Goal: Task Accomplishment & Management: Manage account settings

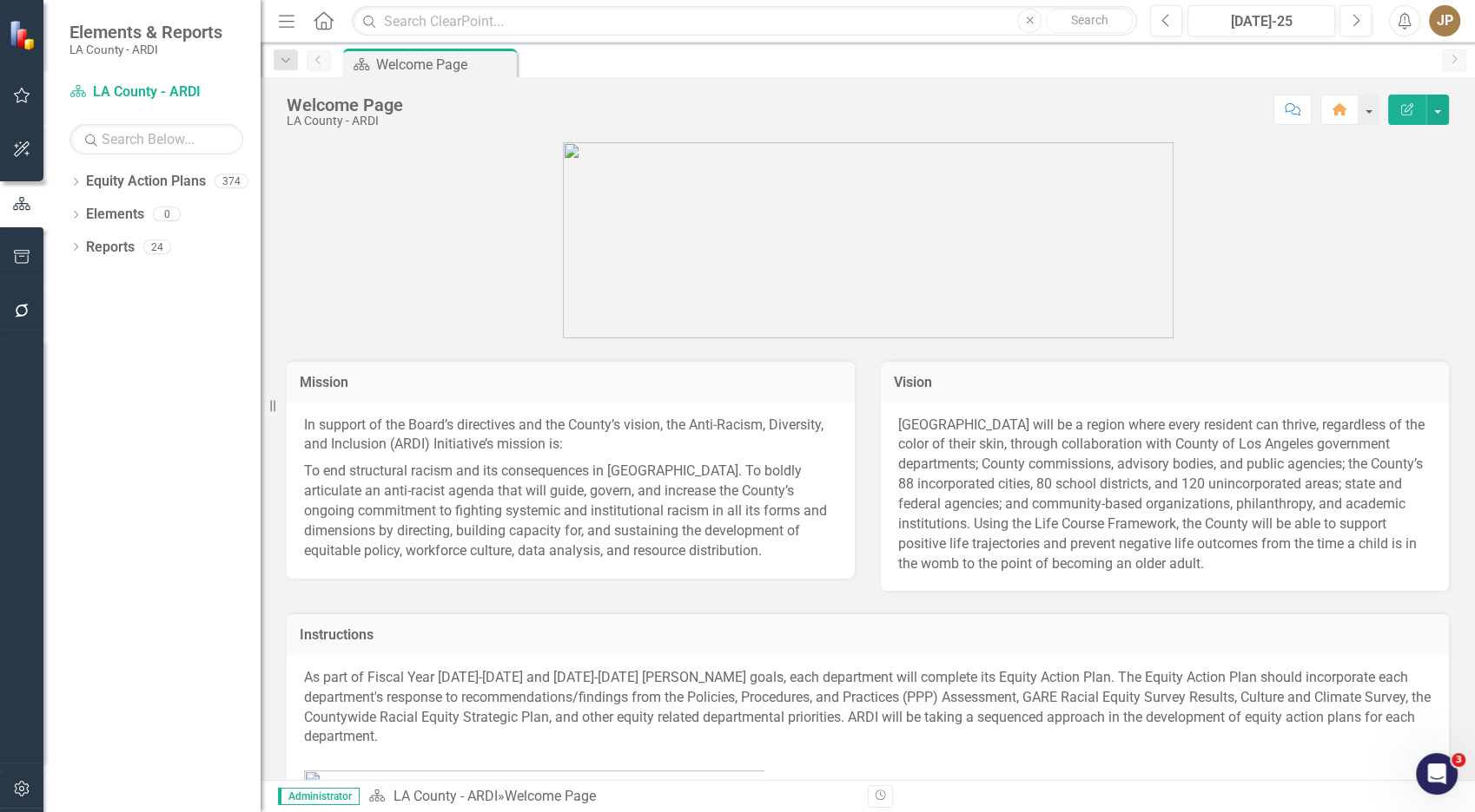
click at [76, 188] on icon "Dropdown" at bounding box center [75, 183] width 12 height 9
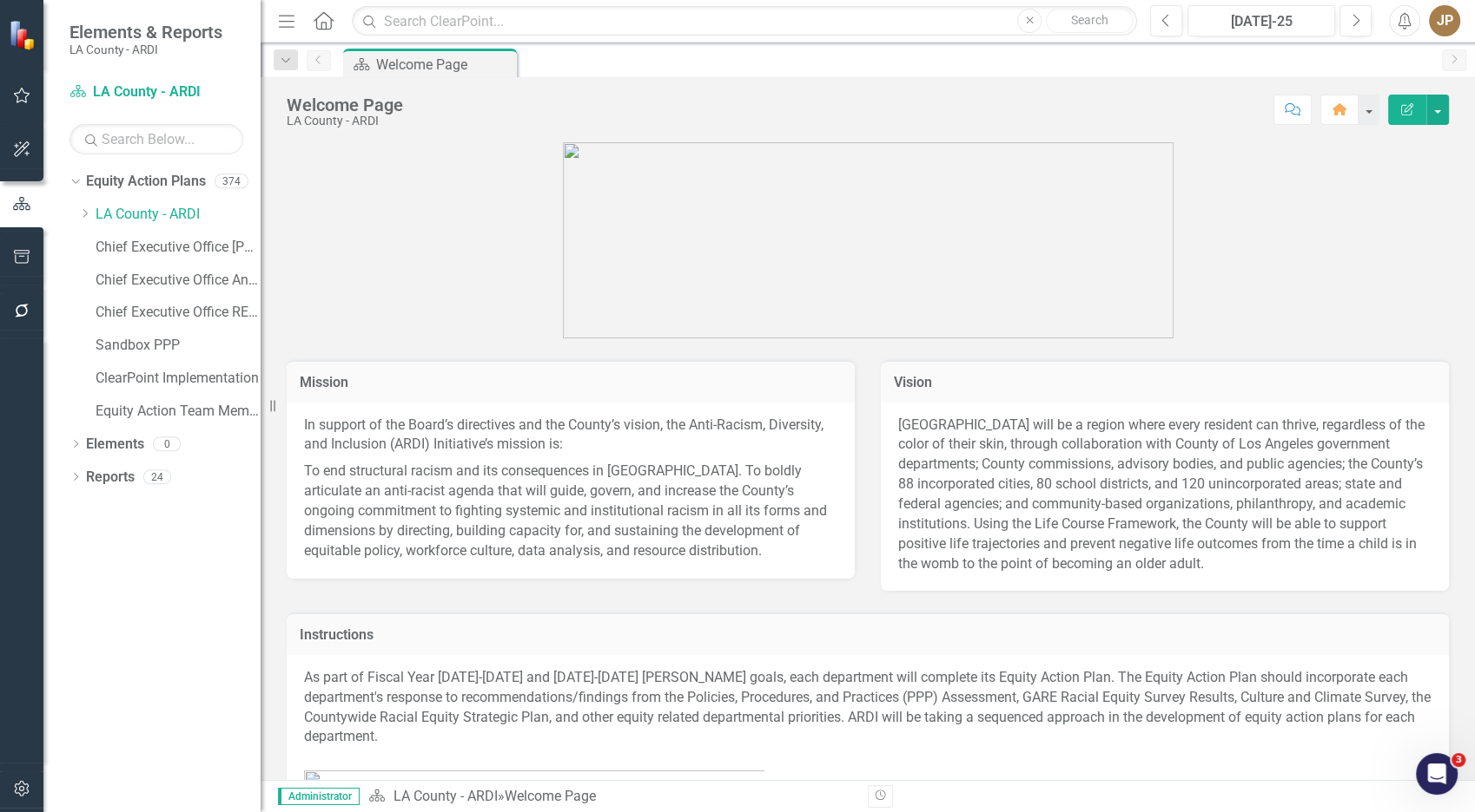
click at [86, 219] on icon "Dropdown" at bounding box center [85, 213] width 13 height 10
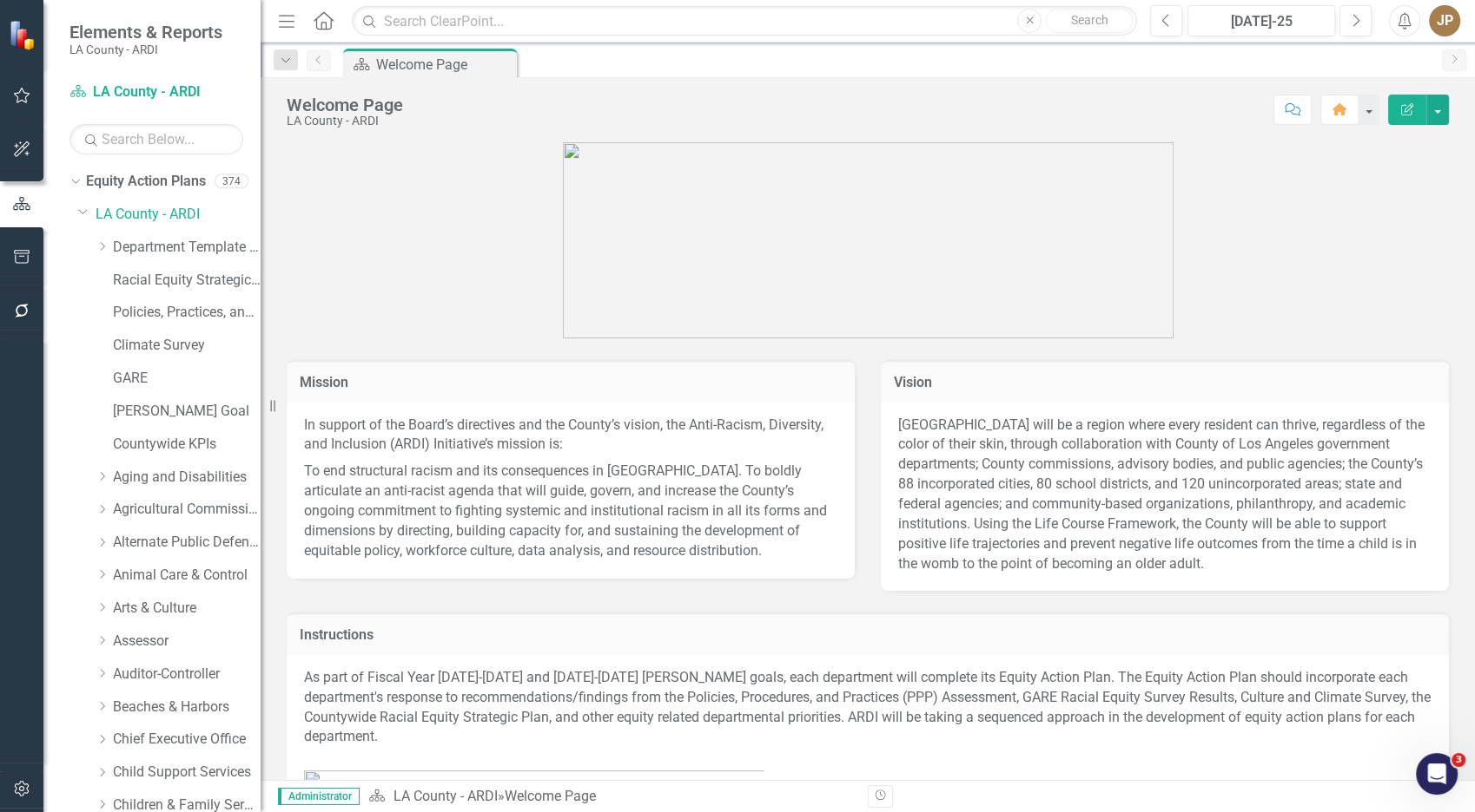
click at [87, 219] on div "Dropdown" at bounding box center [86, 213] width 17 height 8
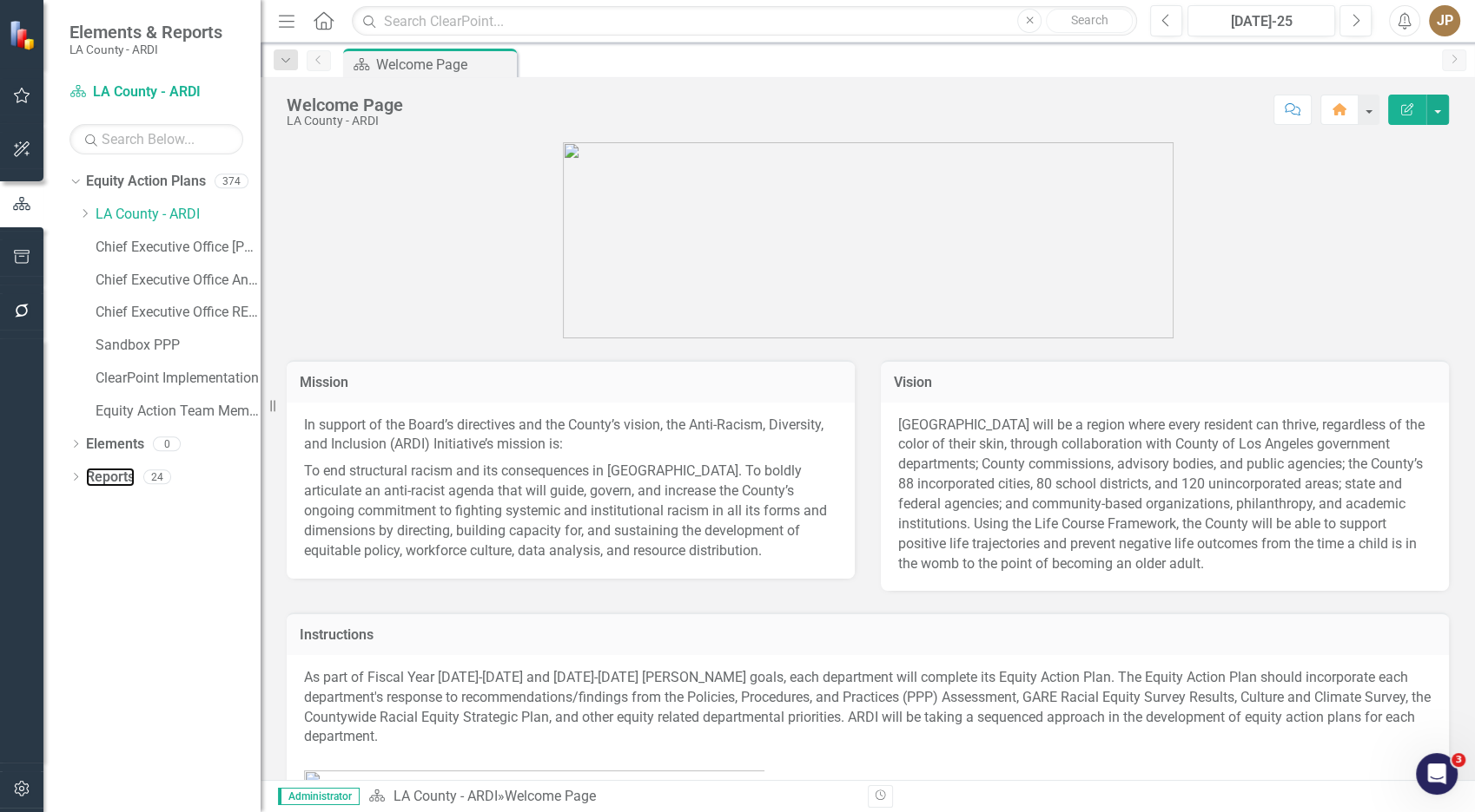
click at [133, 486] on link "Reports" at bounding box center [109, 478] width 49 height 20
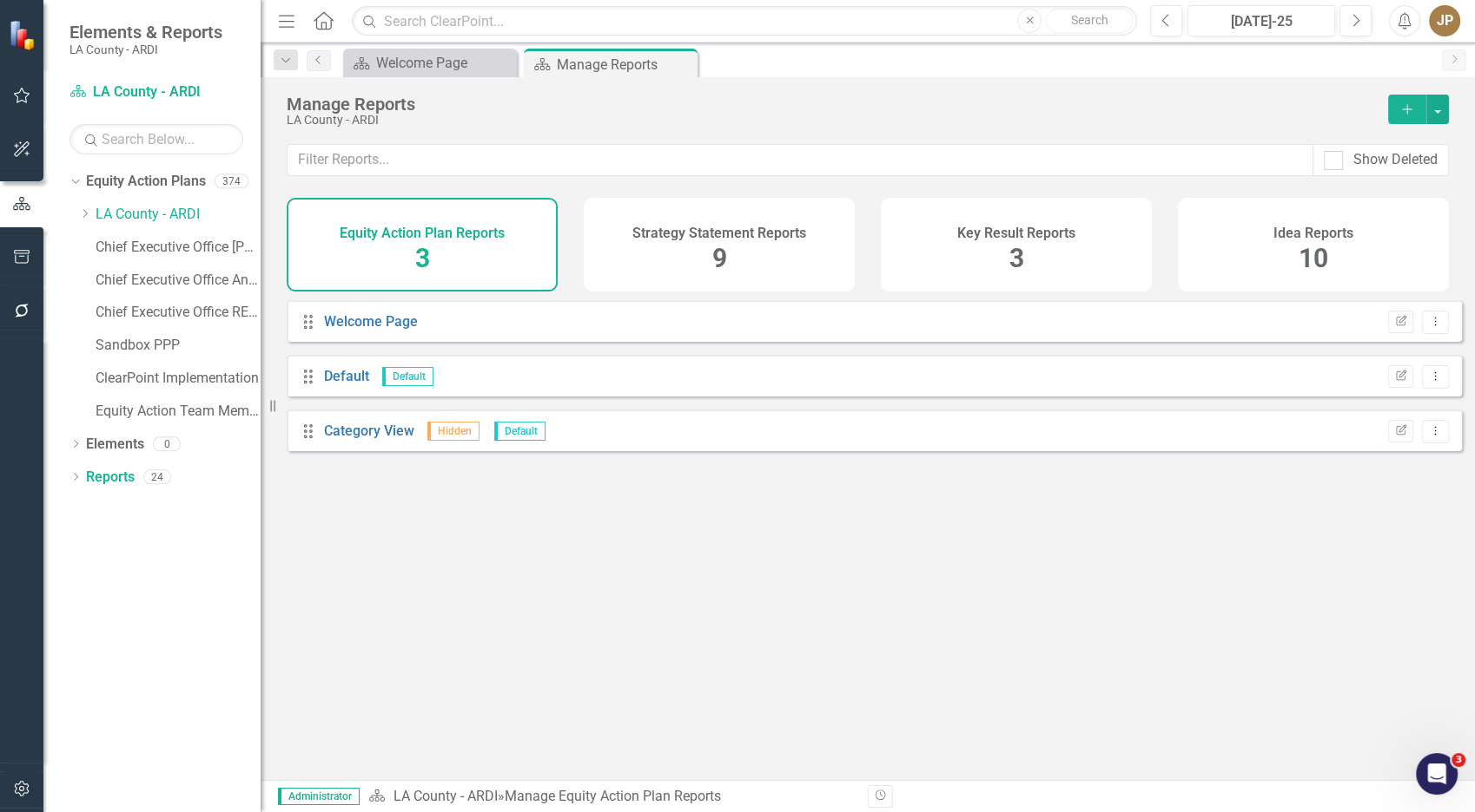
click at [778, 267] on div "Strategy Statement Reports 9" at bounding box center [719, 245] width 271 height 94
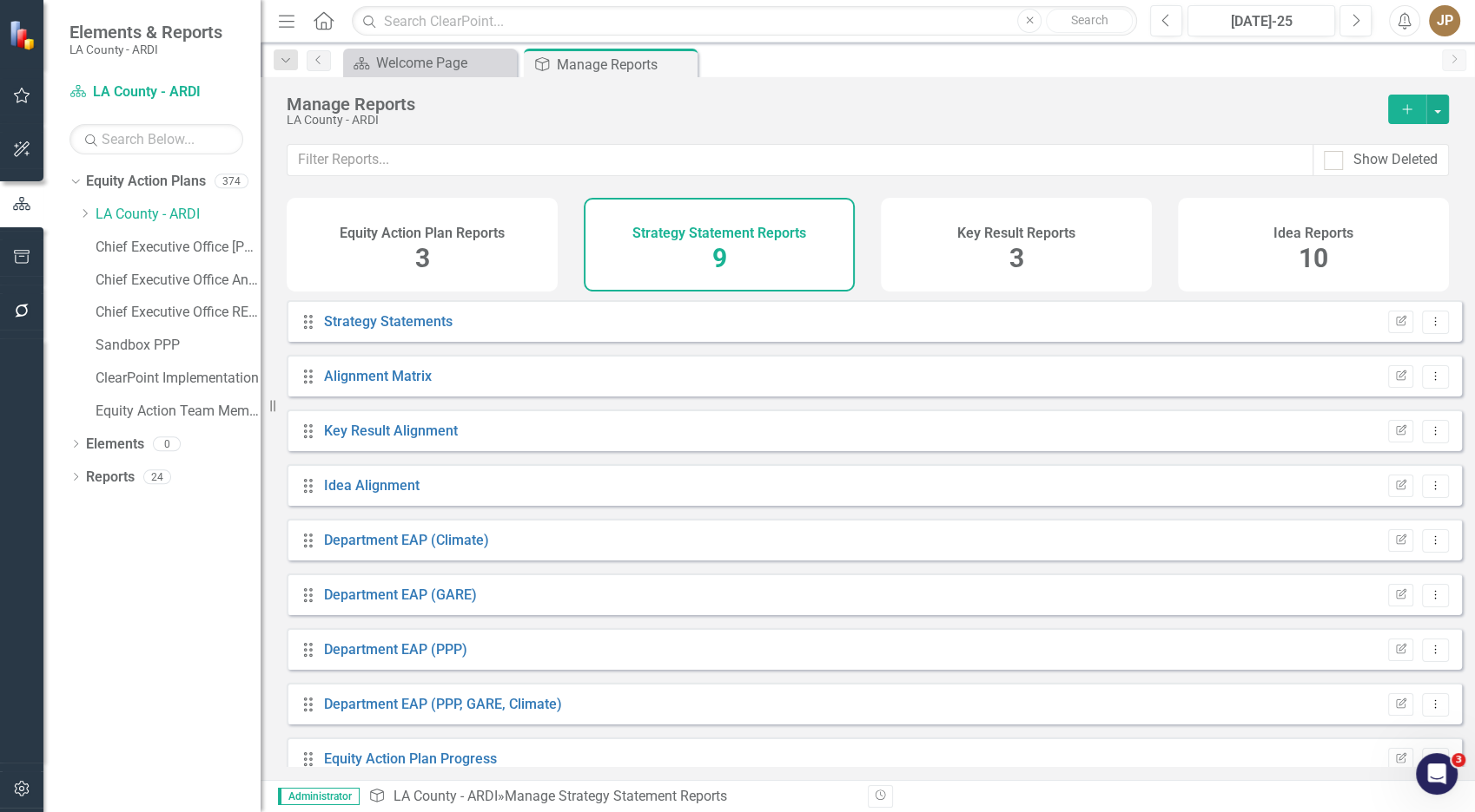
scroll to position [25, 0]
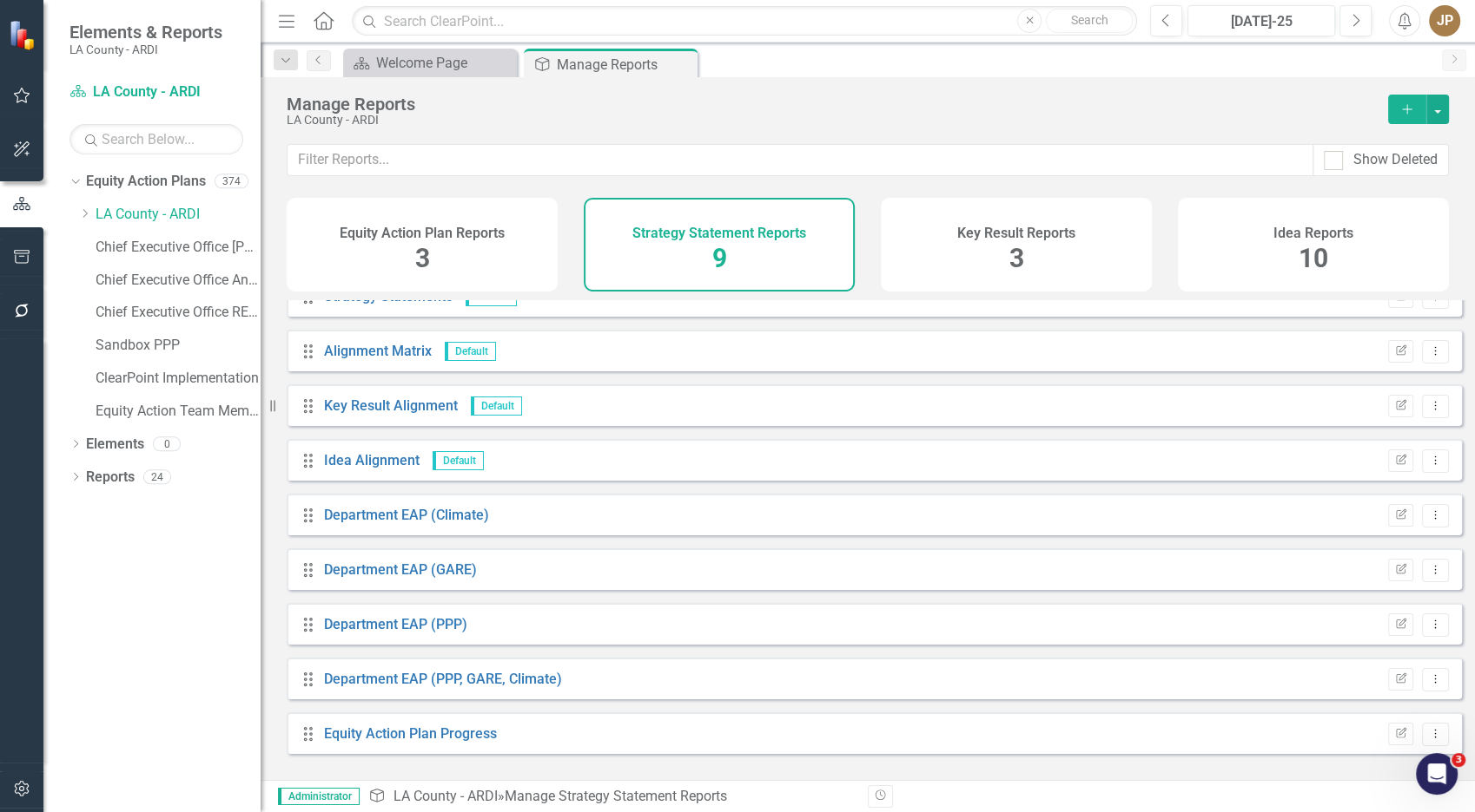
click at [1028, 241] on div "Key Result Reports 3" at bounding box center [1016, 245] width 271 height 94
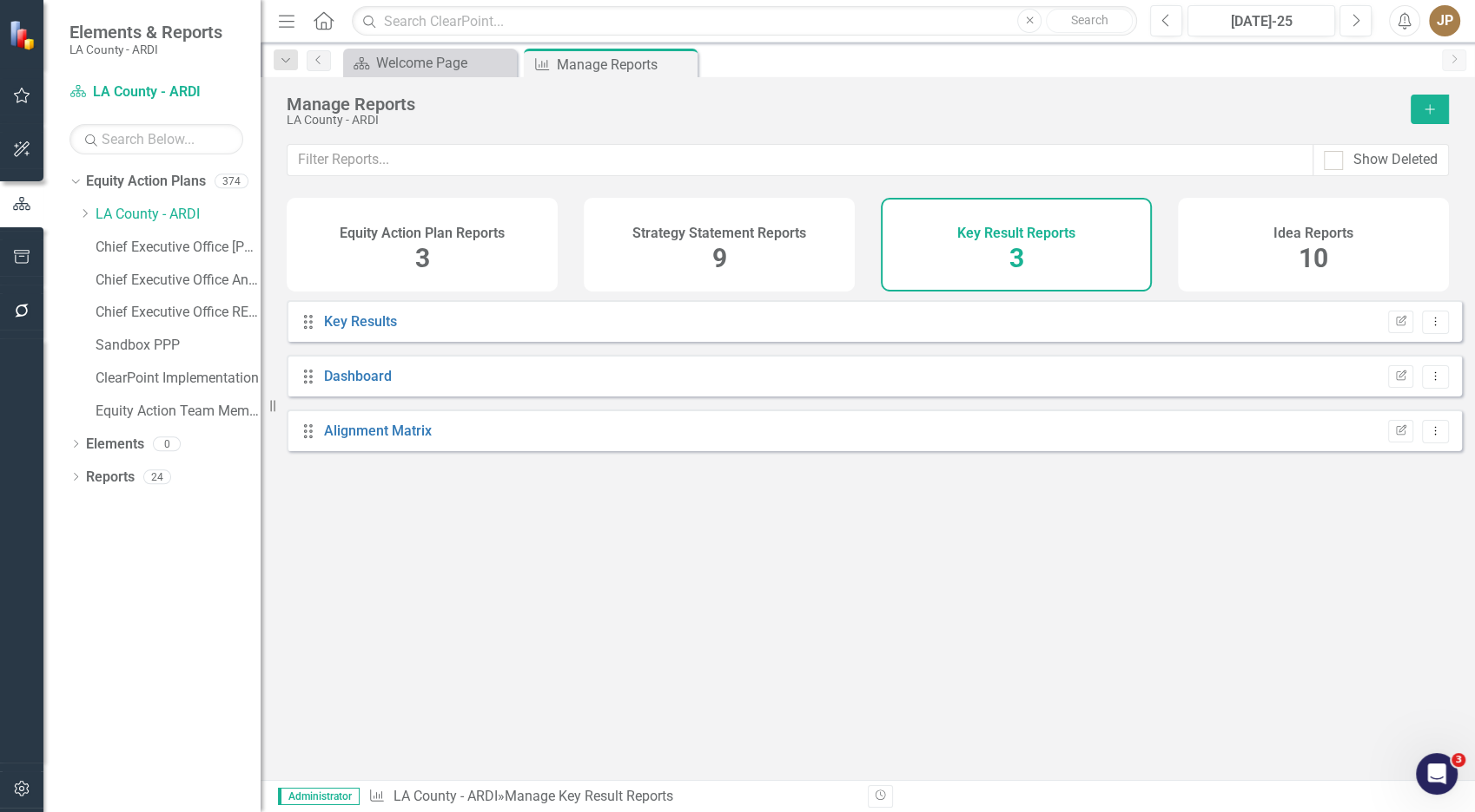
click at [1296, 260] on div "Idea Reports 10" at bounding box center [1313, 245] width 271 height 94
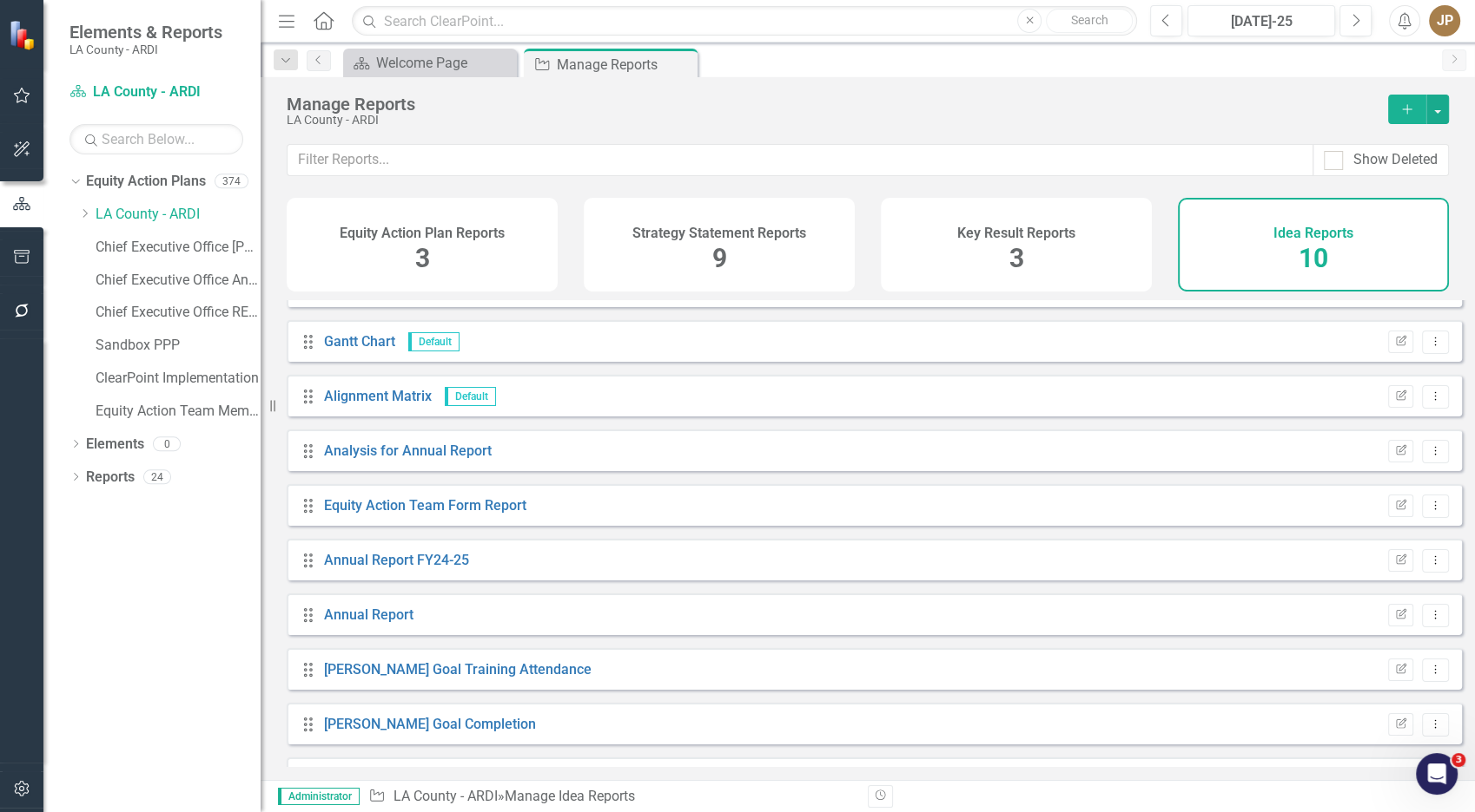
scroll to position [80, 0]
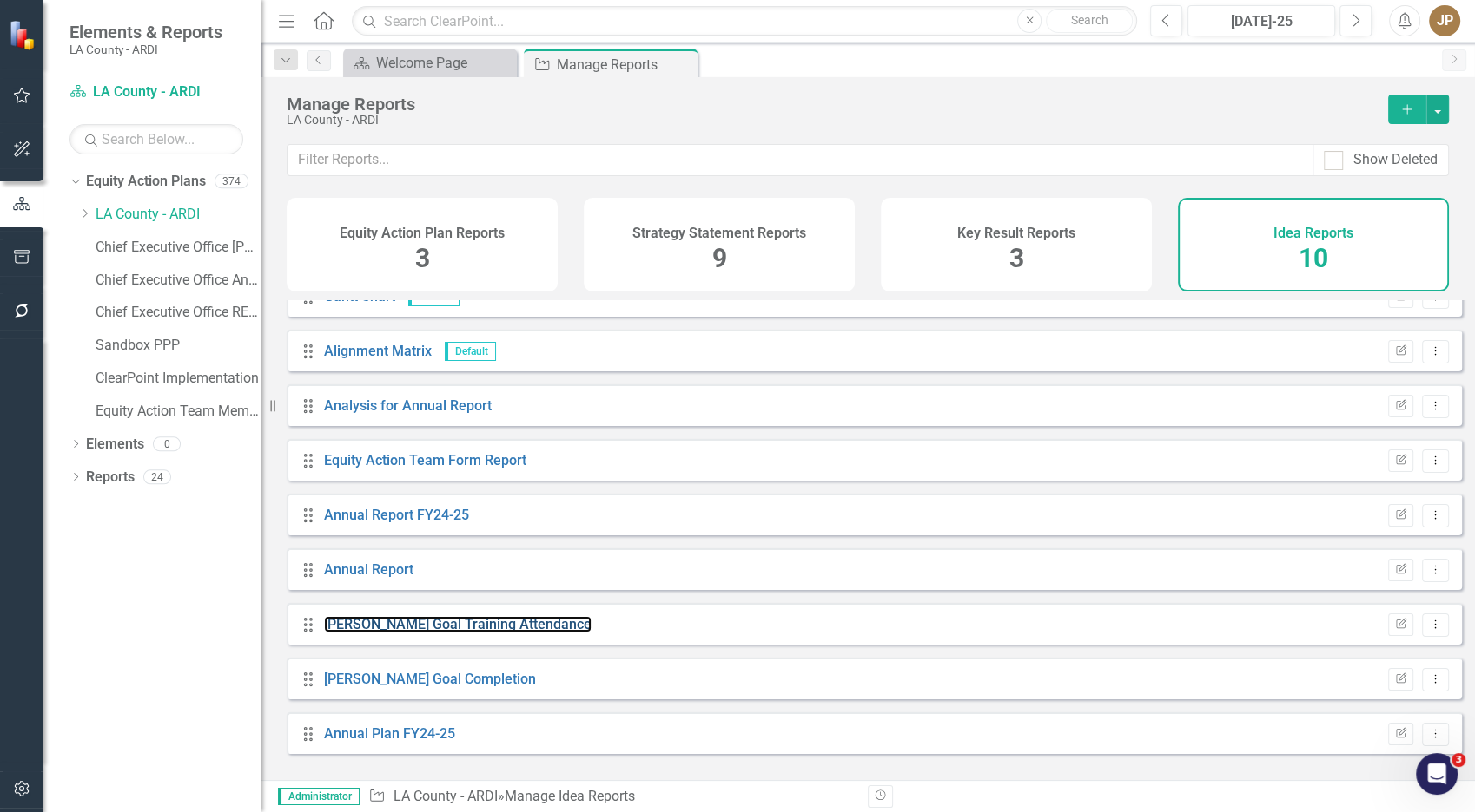
click at [421, 633] on link "[PERSON_NAME] Goal Training Attendance" at bounding box center [457, 624] width 268 height 17
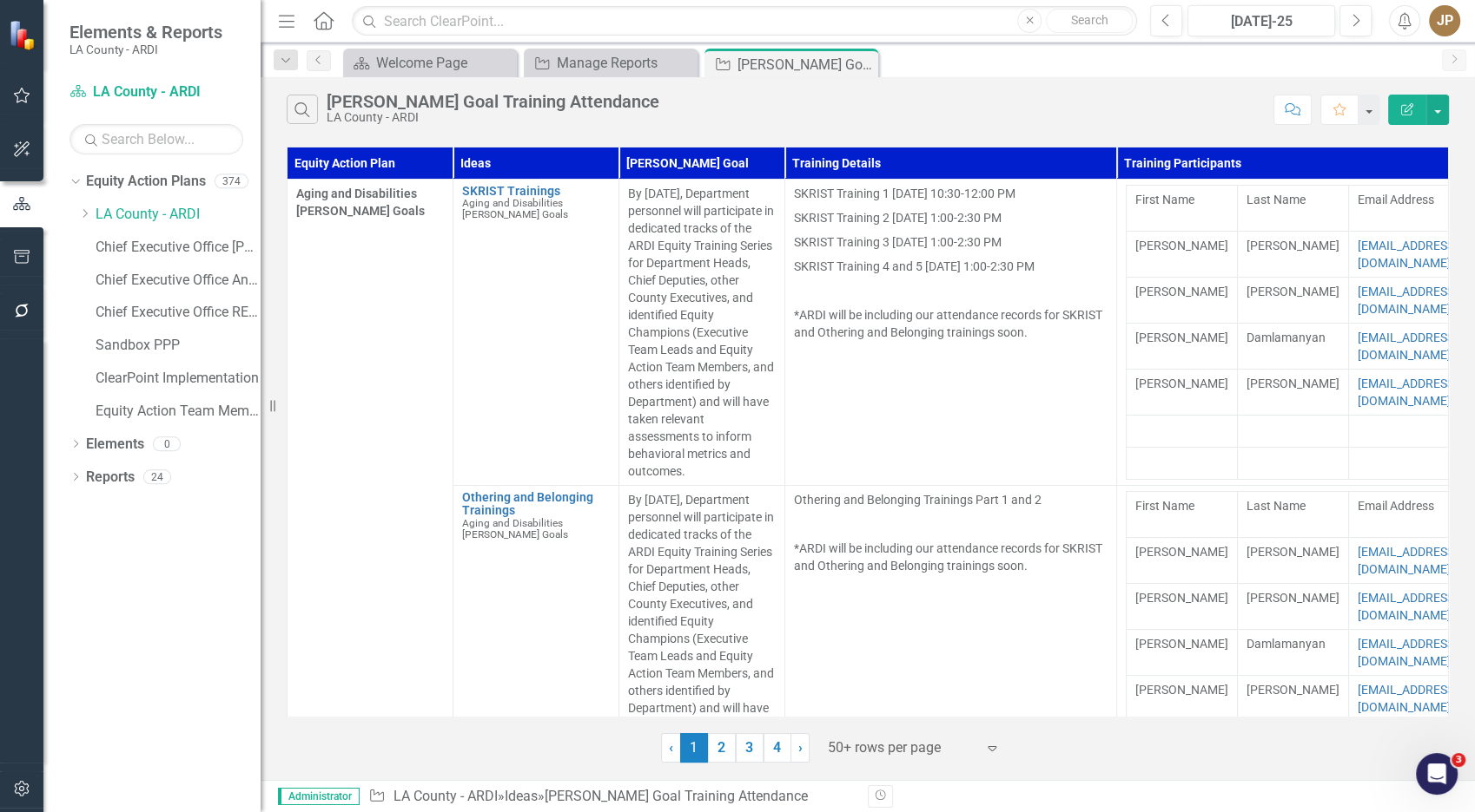
click at [295, 109] on icon "button" at bounding box center [302, 109] width 15 height 15
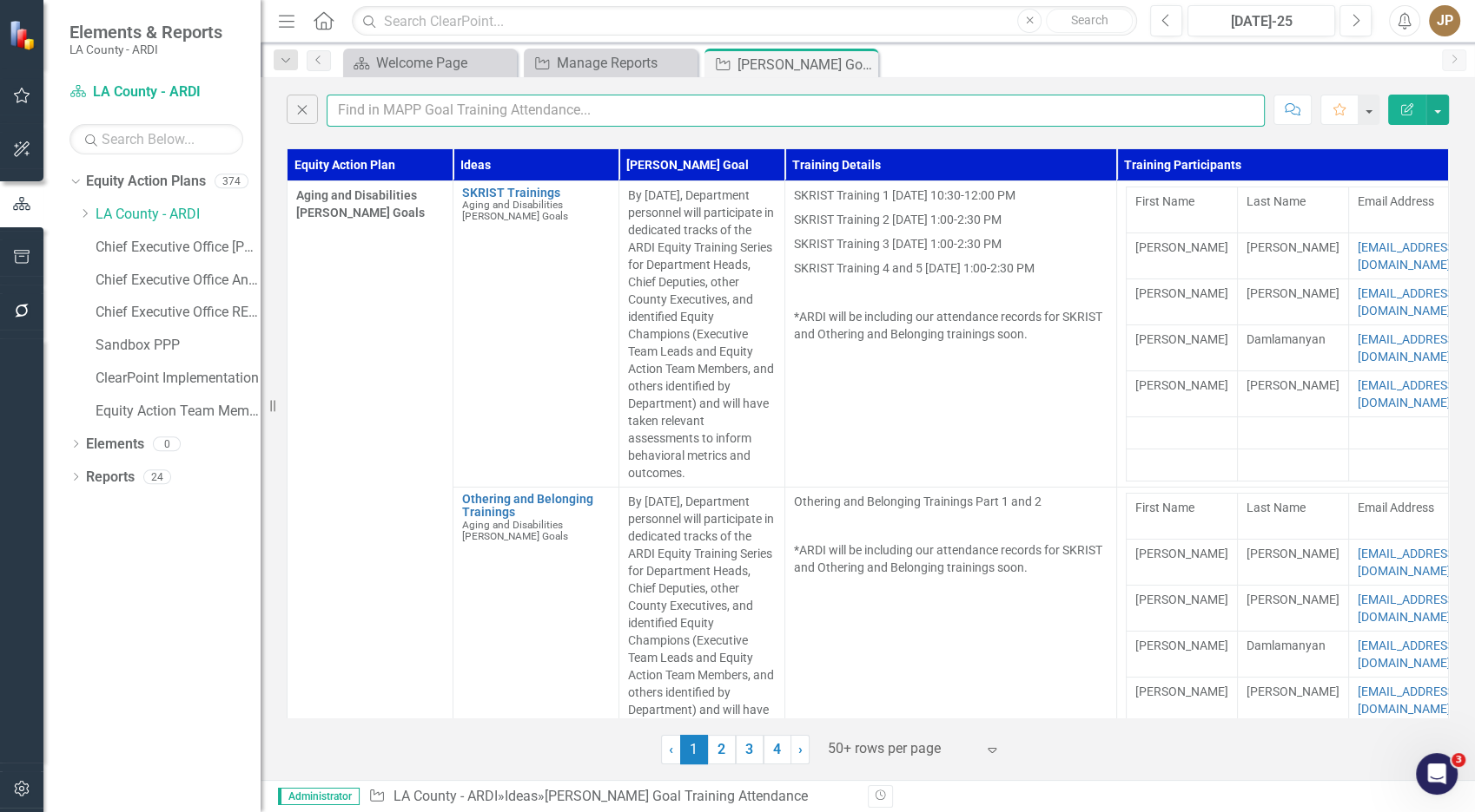
click at [441, 118] on input "text" at bounding box center [795, 110] width 938 height 32
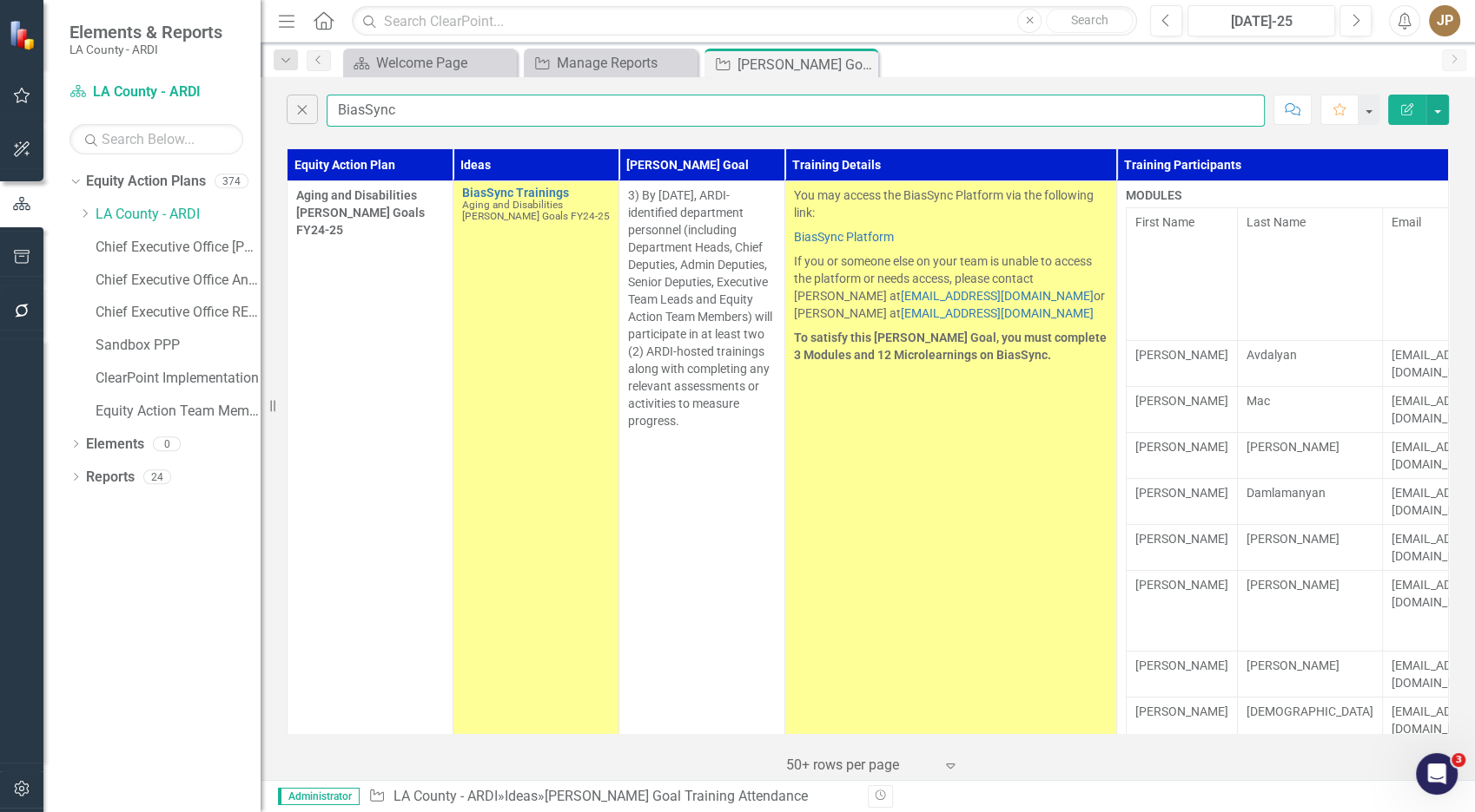
type input "BiasSync"
click at [1250, 372] on td "Avdalyan" at bounding box center [1310, 363] width 145 height 46
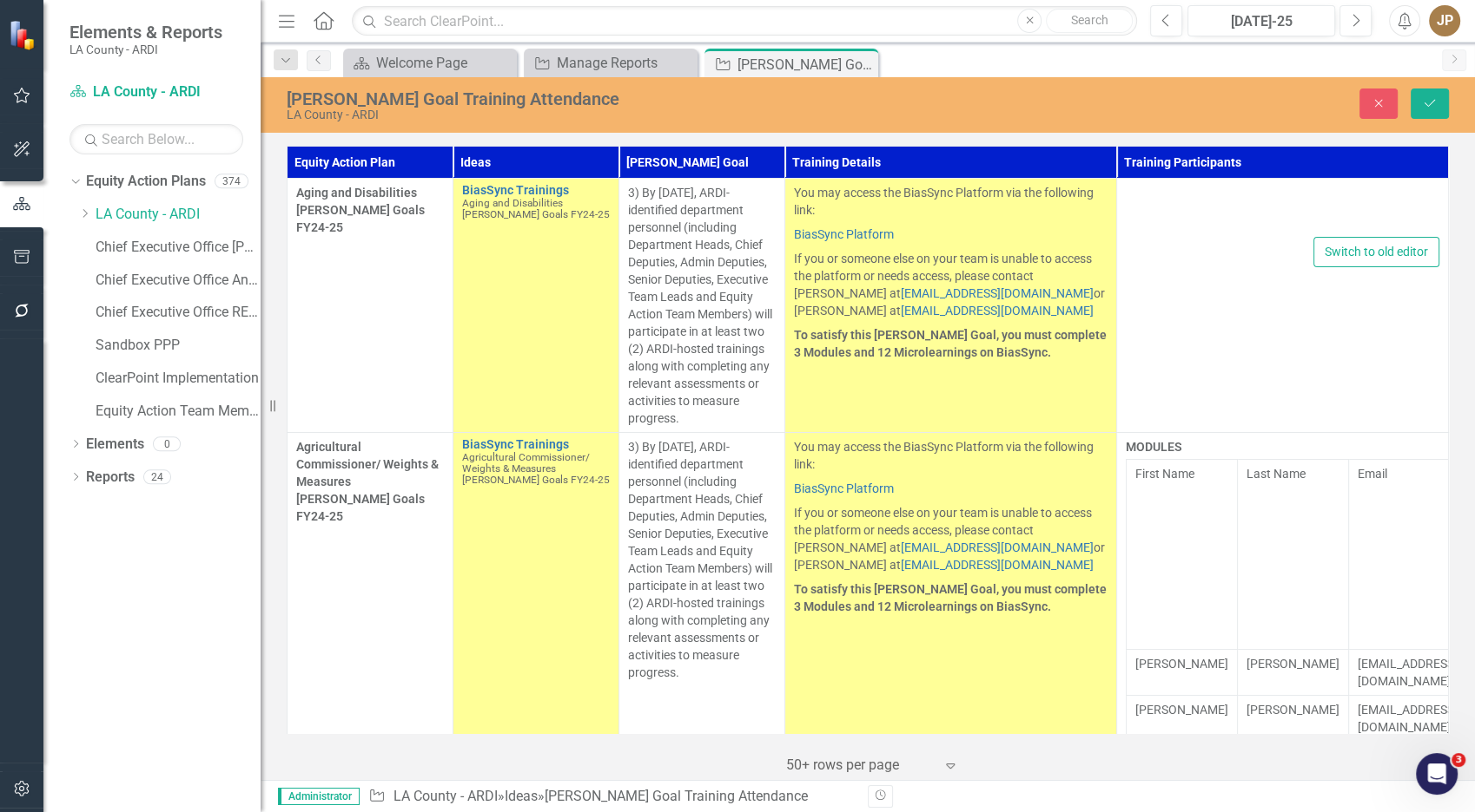
type textarea "<p><strong>MODULES</strong></p> <table border="1"><colgroup><col><col><col><col…"
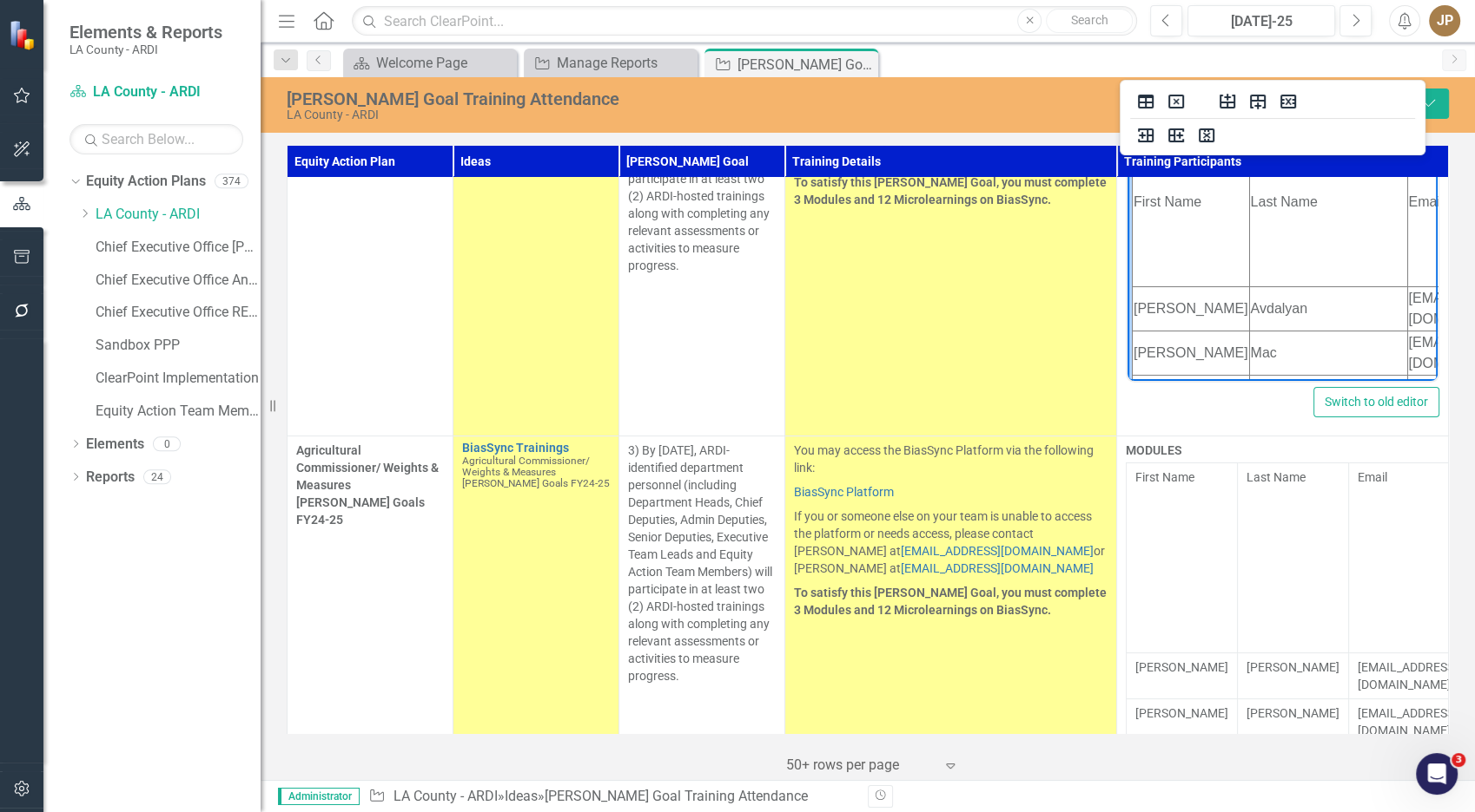
click at [1058, 287] on td "You may access the BiasSync Platform via the following link: BiasSync Platform …" at bounding box center [951, 231] width 332 height 410
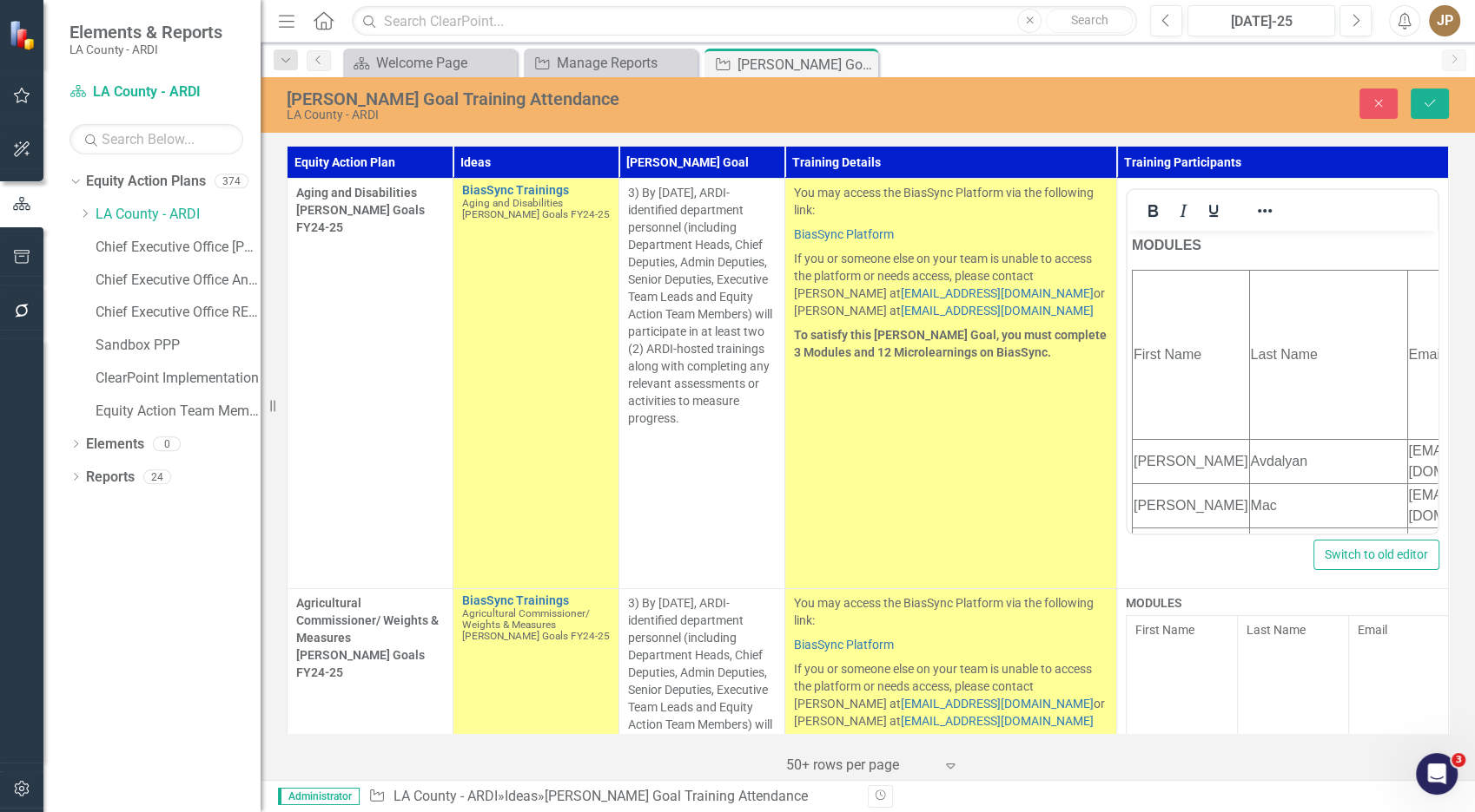
click at [1158, 292] on td "First Name" at bounding box center [1191, 355] width 117 height 169
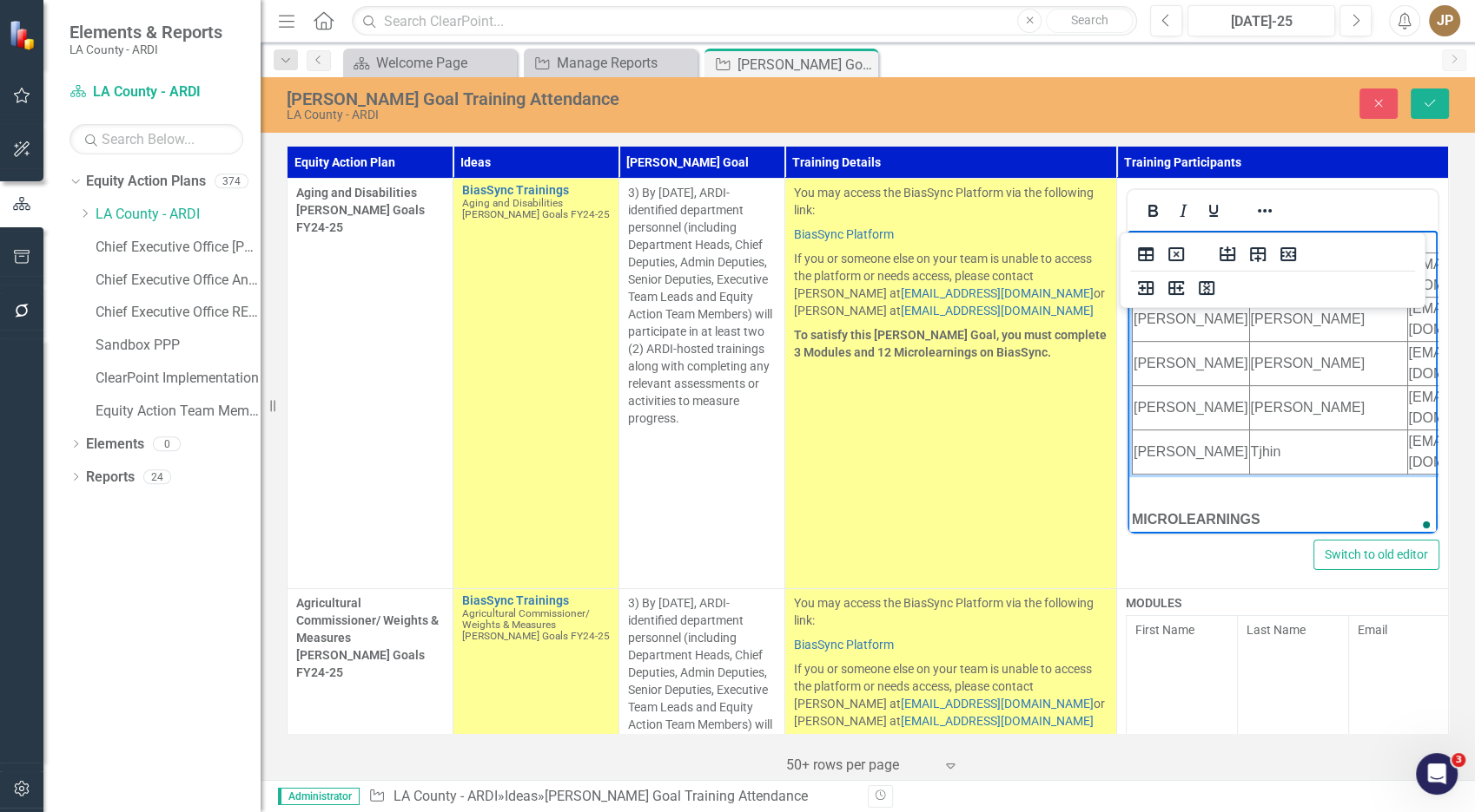
scroll to position [819, 0]
click at [1144, 547] on td "First Name" at bounding box center [1191, 632] width 117 height 169
click at [1146, 547] on td "First Name" at bounding box center [1191, 632] width 117 height 169
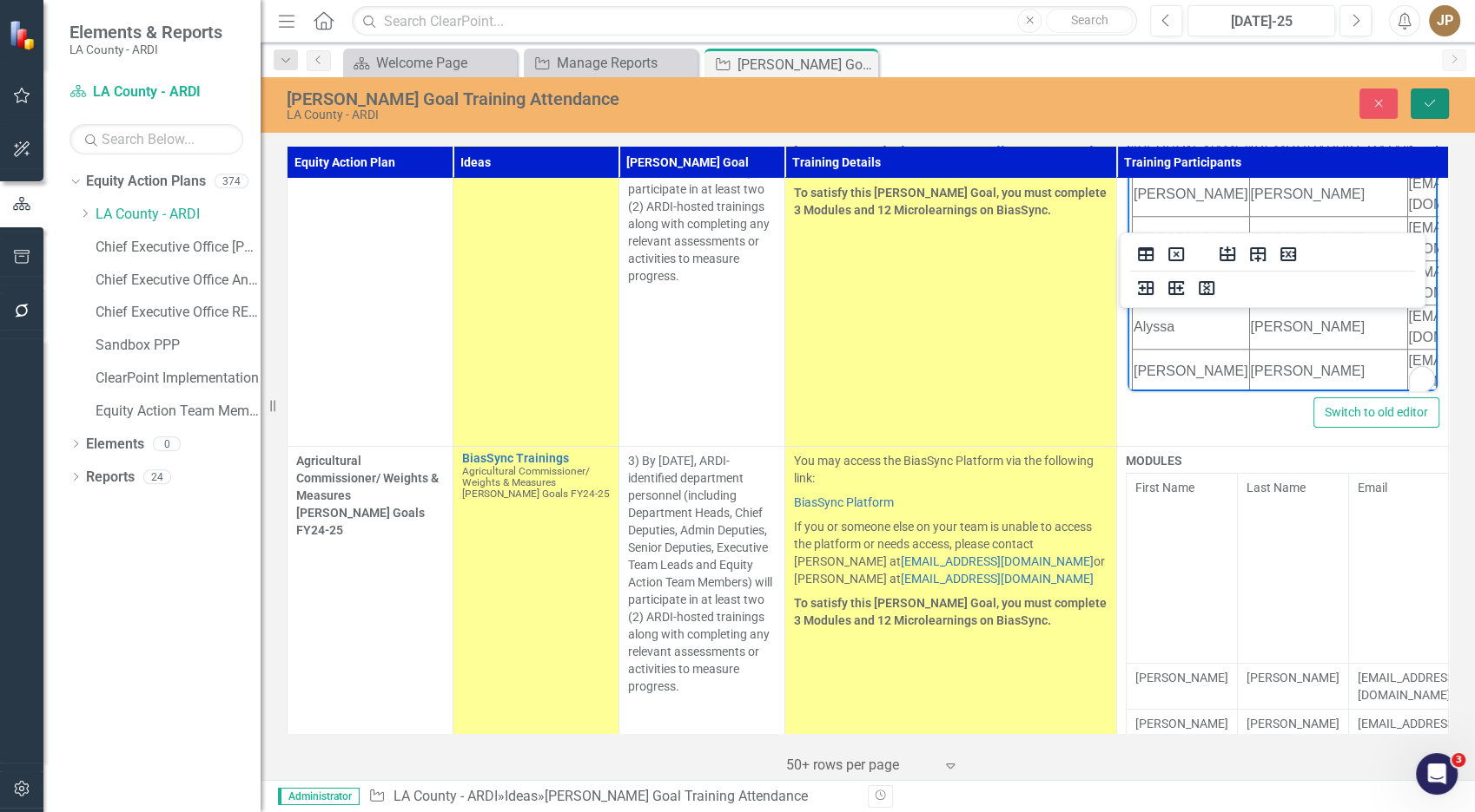
click at [1411, 106] on button "Save" at bounding box center [1430, 103] width 39 height 30
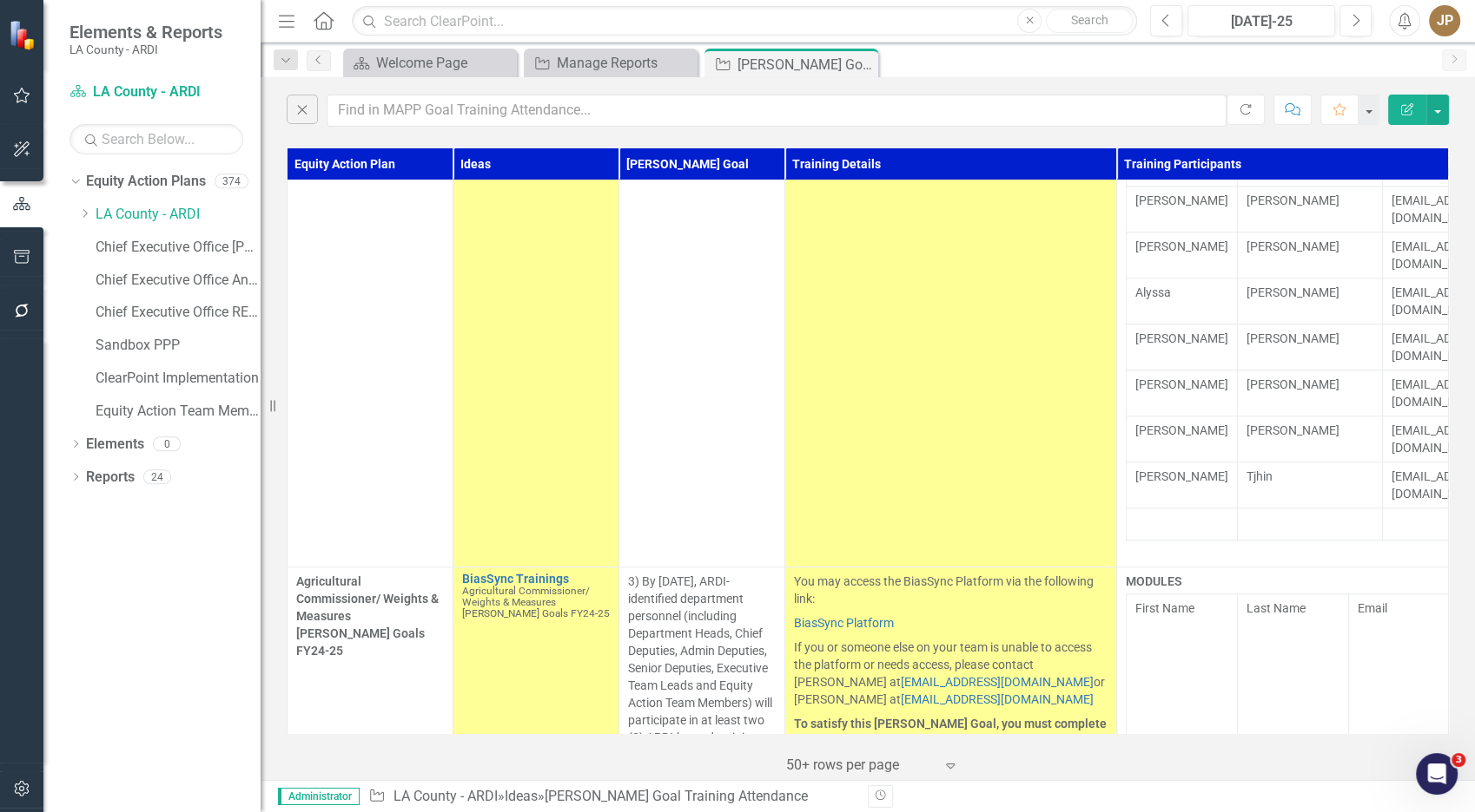
click at [289, 25] on icon "button" at bounding box center [286, 20] width 16 height 12
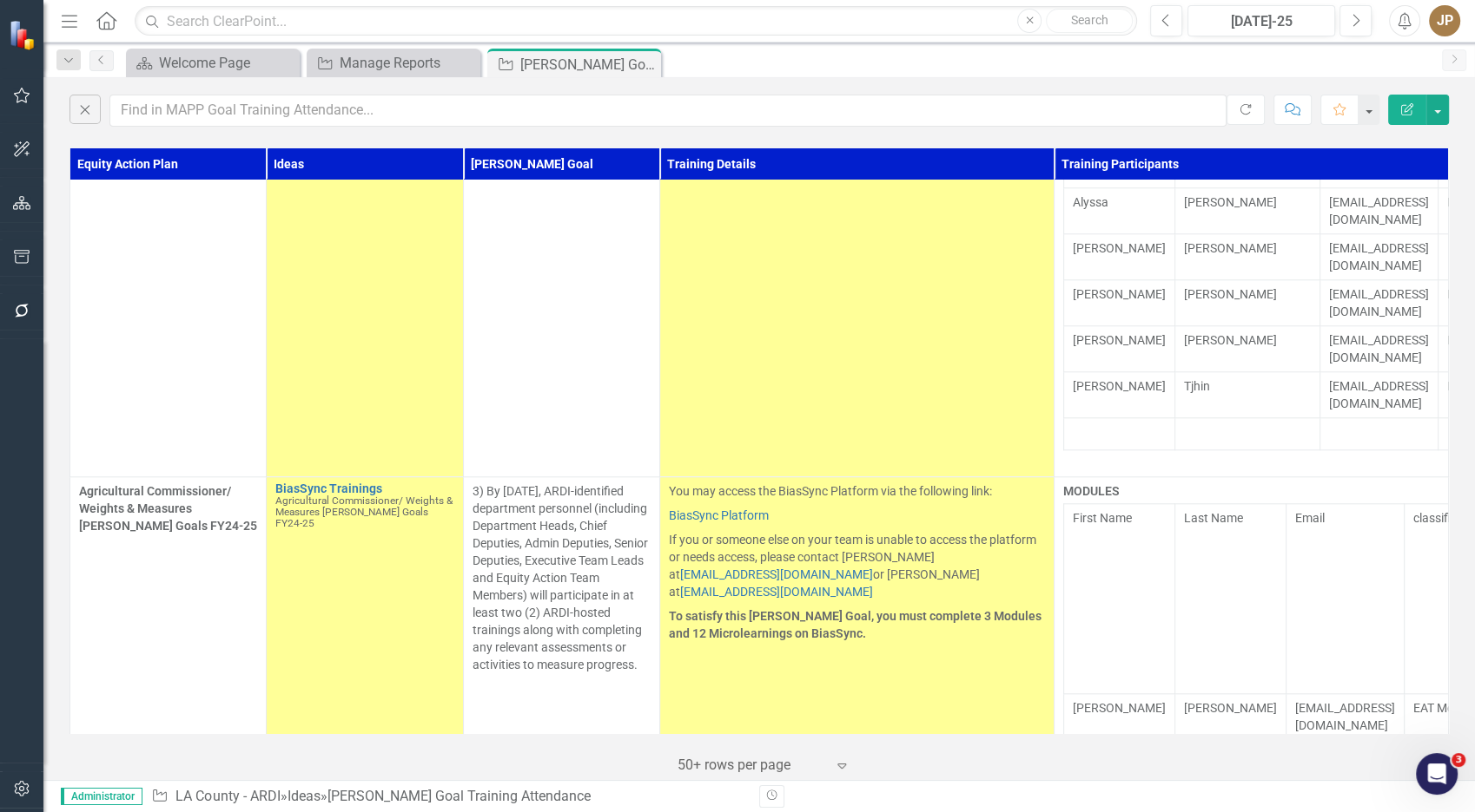
drag, startPoint x: 258, startPoint y: 433, endPoint x: 249, endPoint y: 427, distance: 10.8
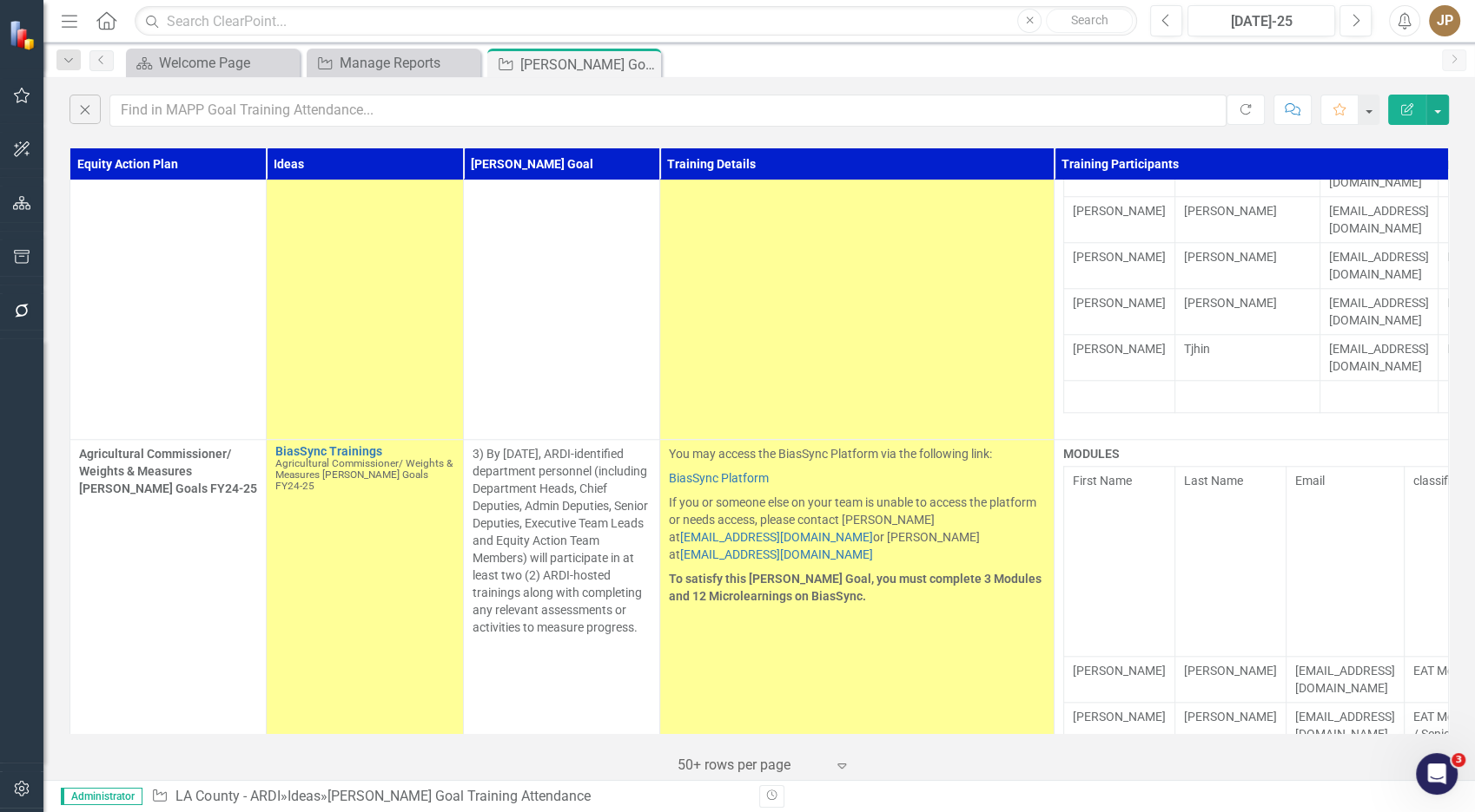
click at [1286, 466] on td "Email" at bounding box center [1345, 561] width 118 height 190
click at [1286, 464] on td "Email" at bounding box center [1345, 559] width 118 height 190
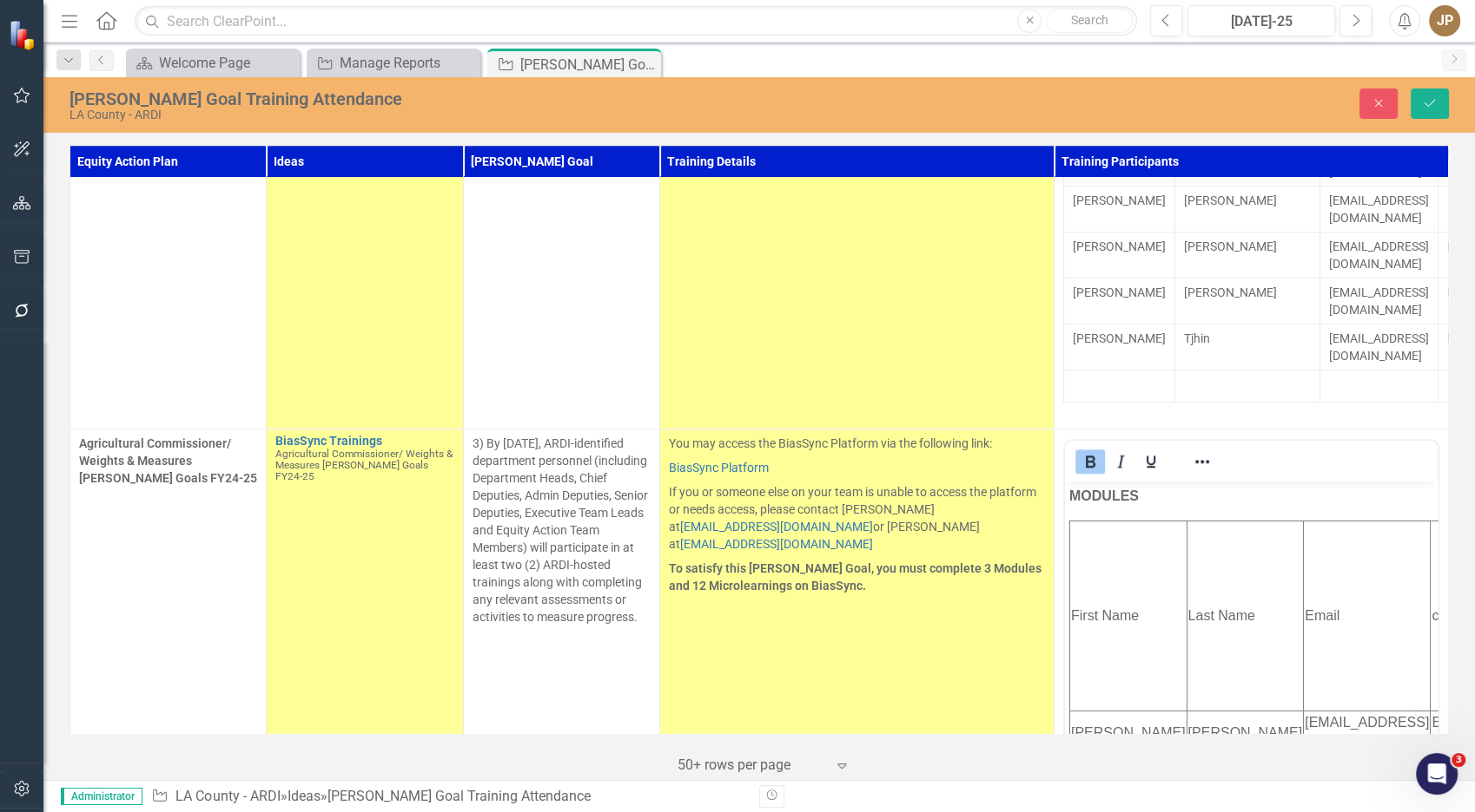
scroll to position [0, 0]
click at [1115, 578] on td "First Name" at bounding box center [1128, 616] width 117 height 190
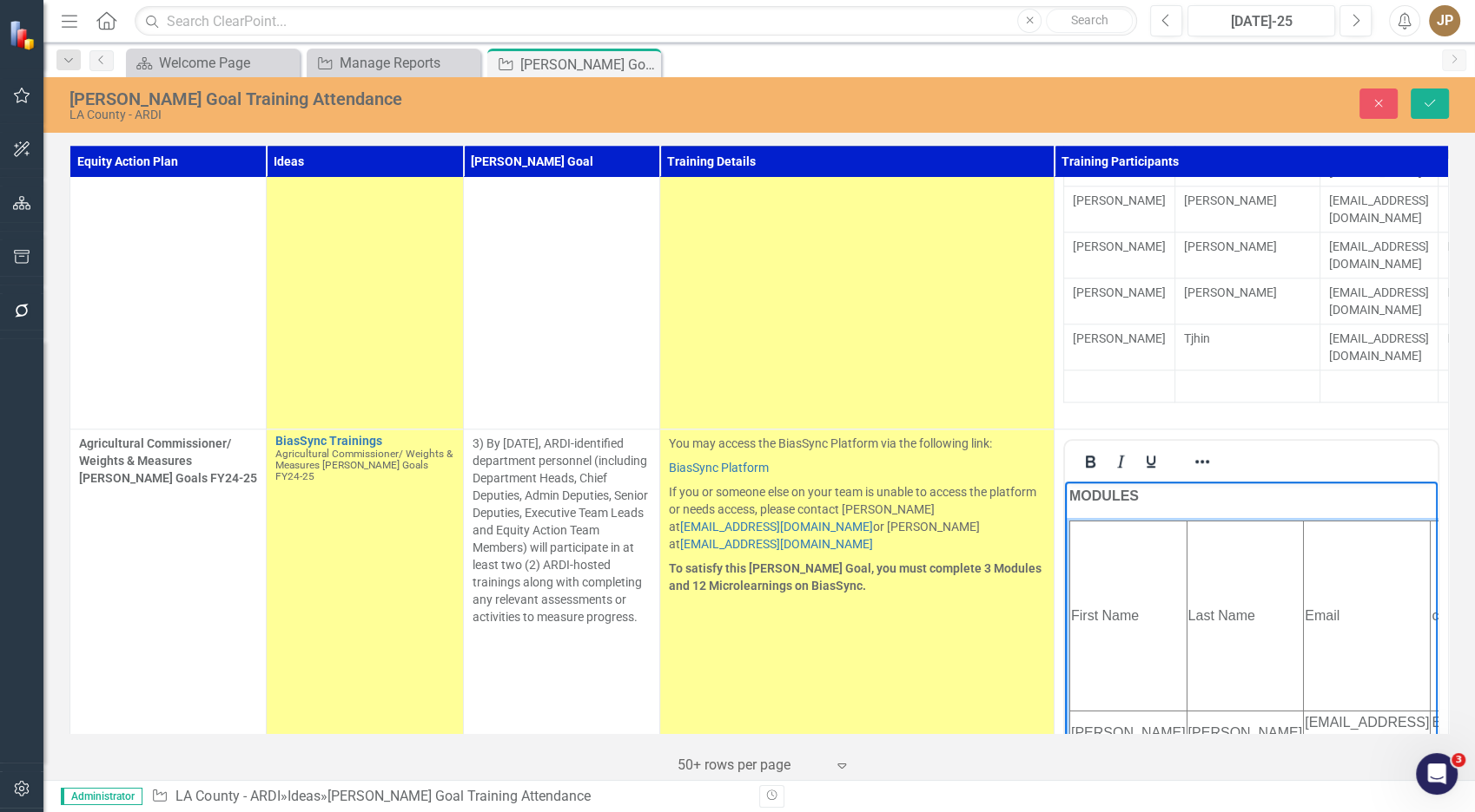
scroll to position [1761, 0]
click at [1186, 579] on td "Last Name" at bounding box center [1244, 616] width 117 height 190
click at [1089, 621] on td "First Name" at bounding box center [1128, 616] width 117 height 190
drag, startPoint x: 1089, startPoint y: 621, endPoint x: 1116, endPoint y: 618, distance: 27.2
click at [1116, 618] on td "First Name" at bounding box center [1128, 616] width 117 height 190
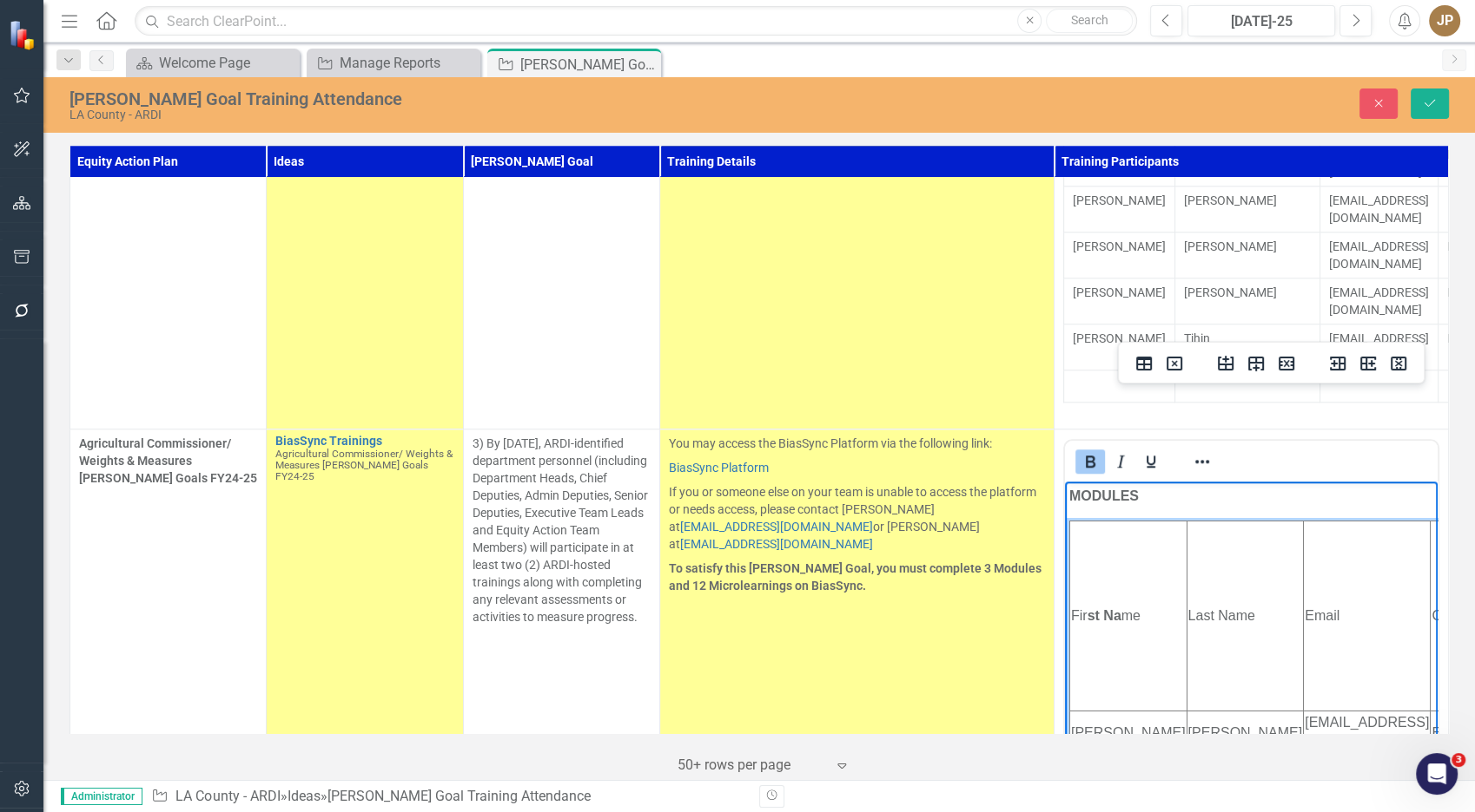
click at [1116, 618] on strong "st Na" at bounding box center [1104, 616] width 34 height 15
click at [1085, 603] on td "Fir st Na me" at bounding box center [1128, 616] width 117 height 190
drag, startPoint x: 1081, startPoint y: 603, endPoint x: 1129, endPoint y: 616, distance: 49.7
click at [1129, 616] on td "Fir st Na me" at bounding box center [1128, 616] width 117 height 190
click at [1106, 572] on td "Fi r st Na m e" at bounding box center [1128, 616] width 117 height 190
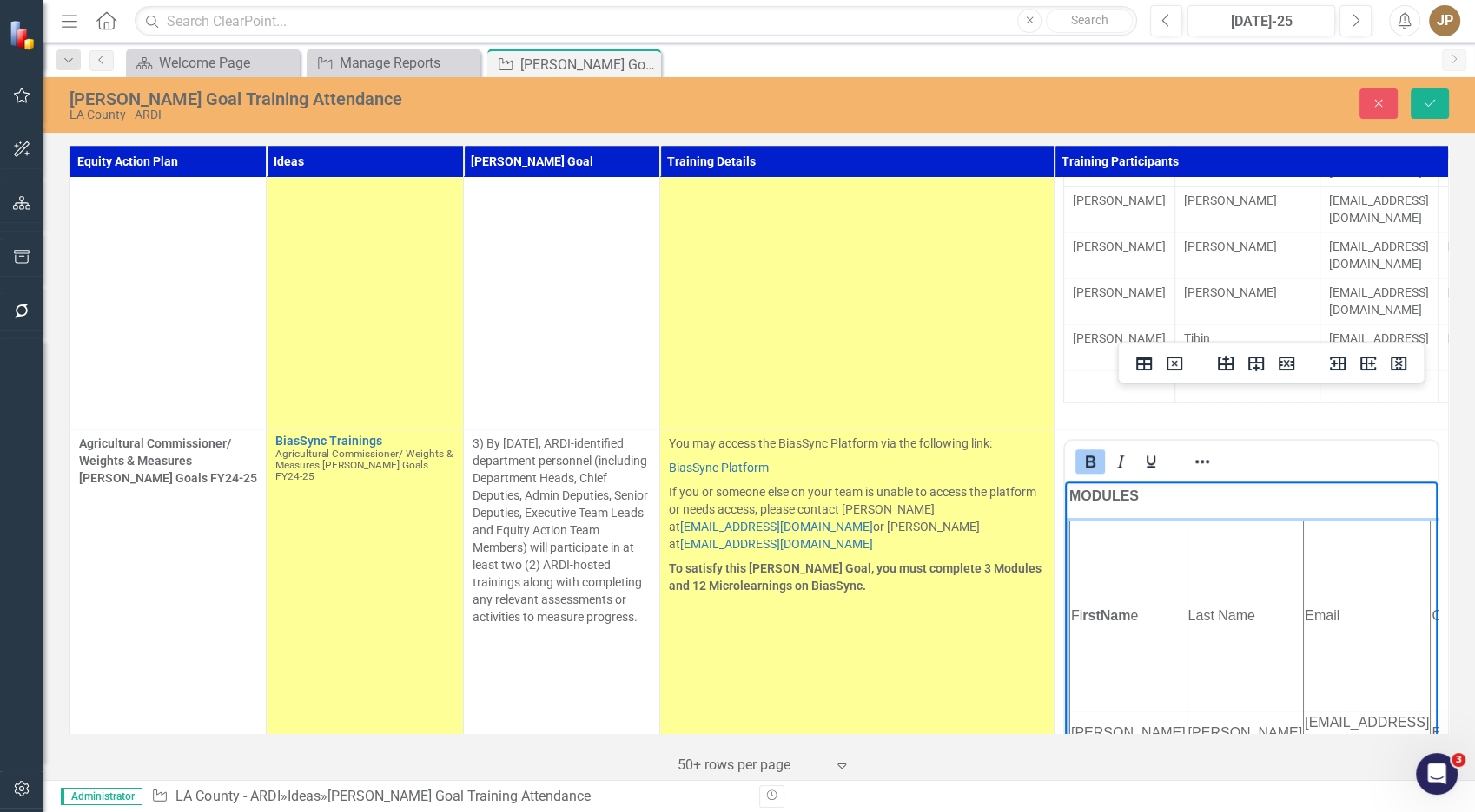
click at [1075, 613] on td "Fi r st Na m e" at bounding box center [1128, 616] width 117 height 190
drag, startPoint x: 2120, startPoint y: 940, endPoint x: 1070, endPoint y: 600, distance: 1103.7
click at [1070, 600] on td "First Name" at bounding box center [1128, 616] width 117 height 190
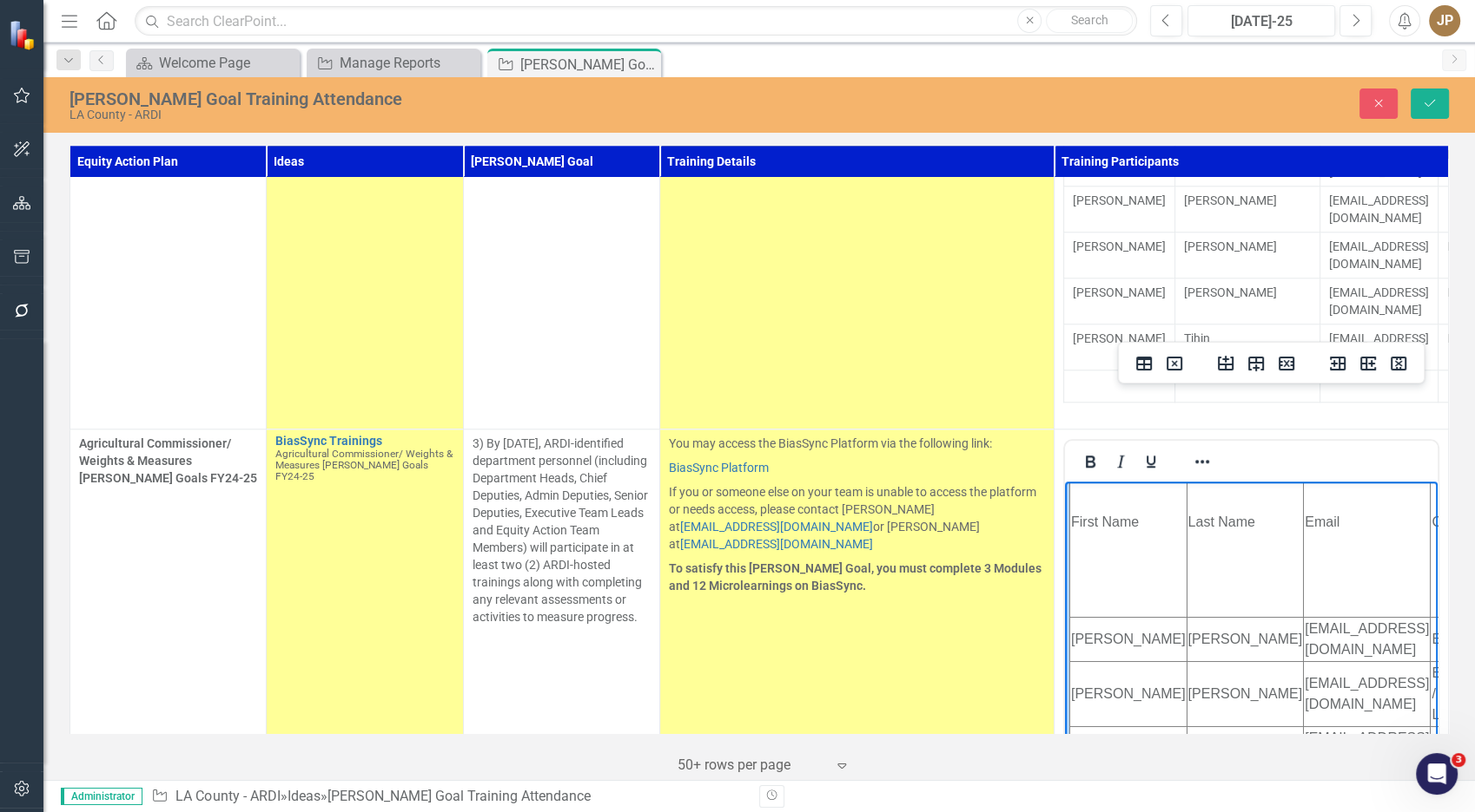
scroll to position [112, 0]
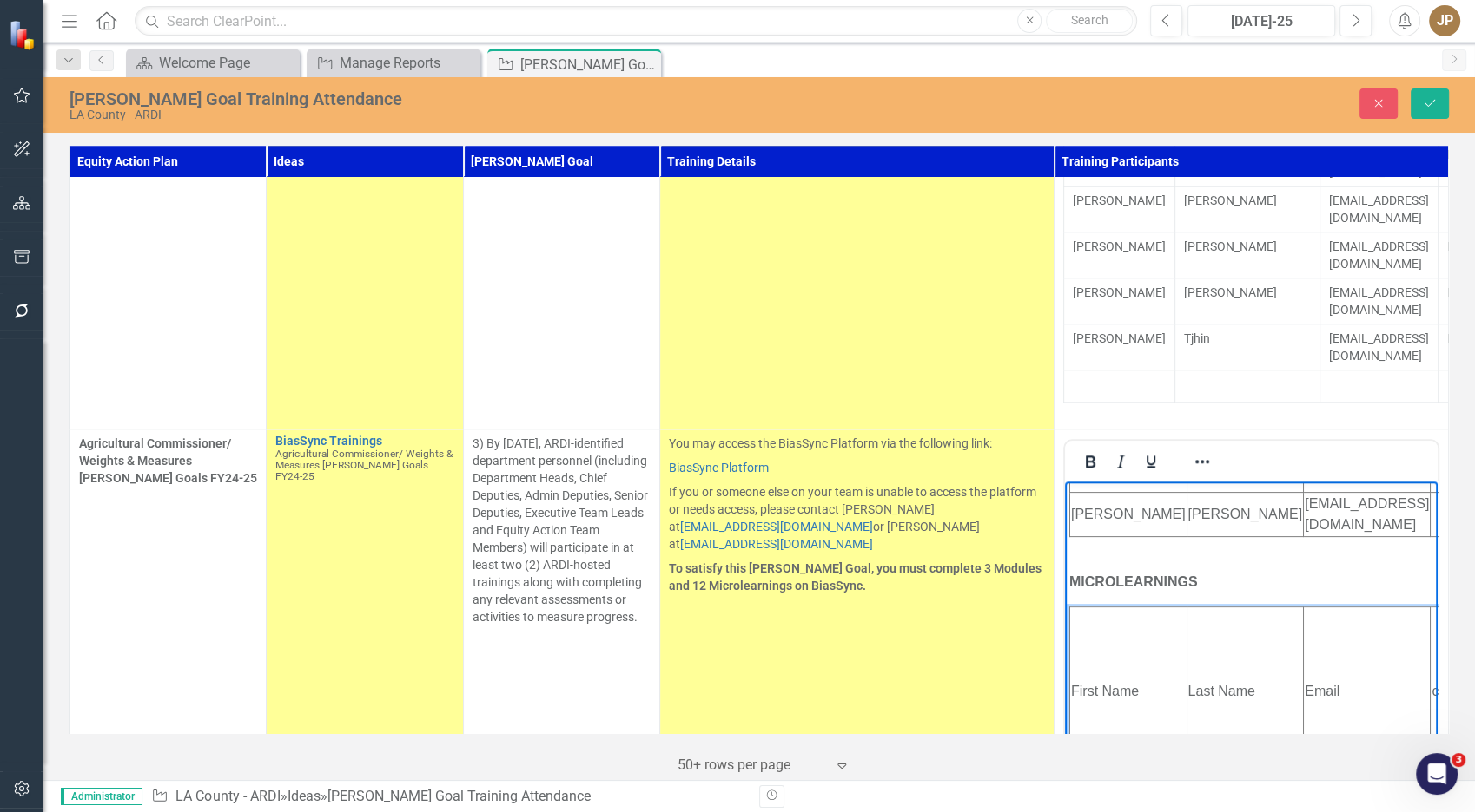
click at [1128, 609] on td "First Name" at bounding box center [1128, 692] width 117 height 169
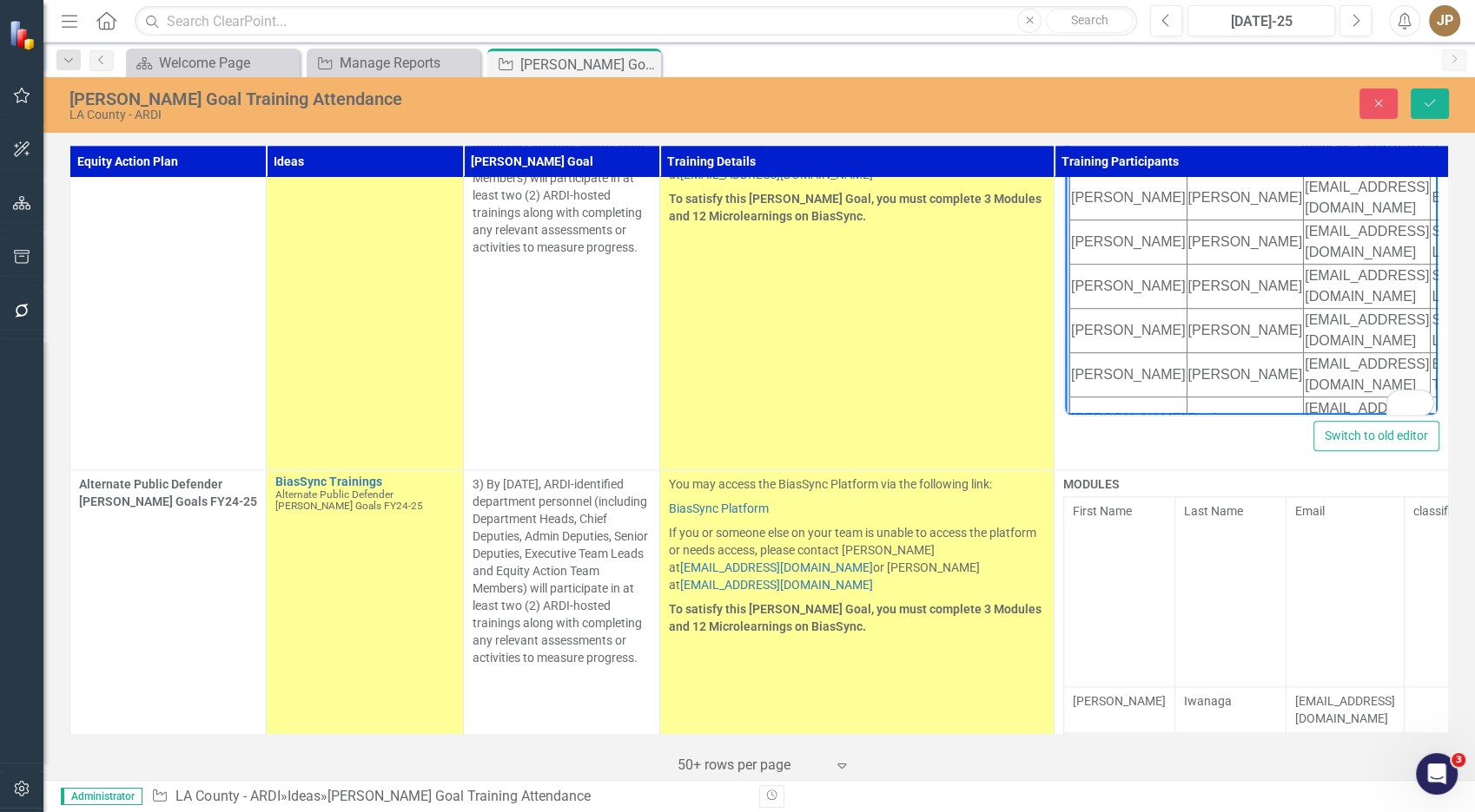
click at [1175, 497] on td "Last Name" at bounding box center [1230, 592] width 111 height 190
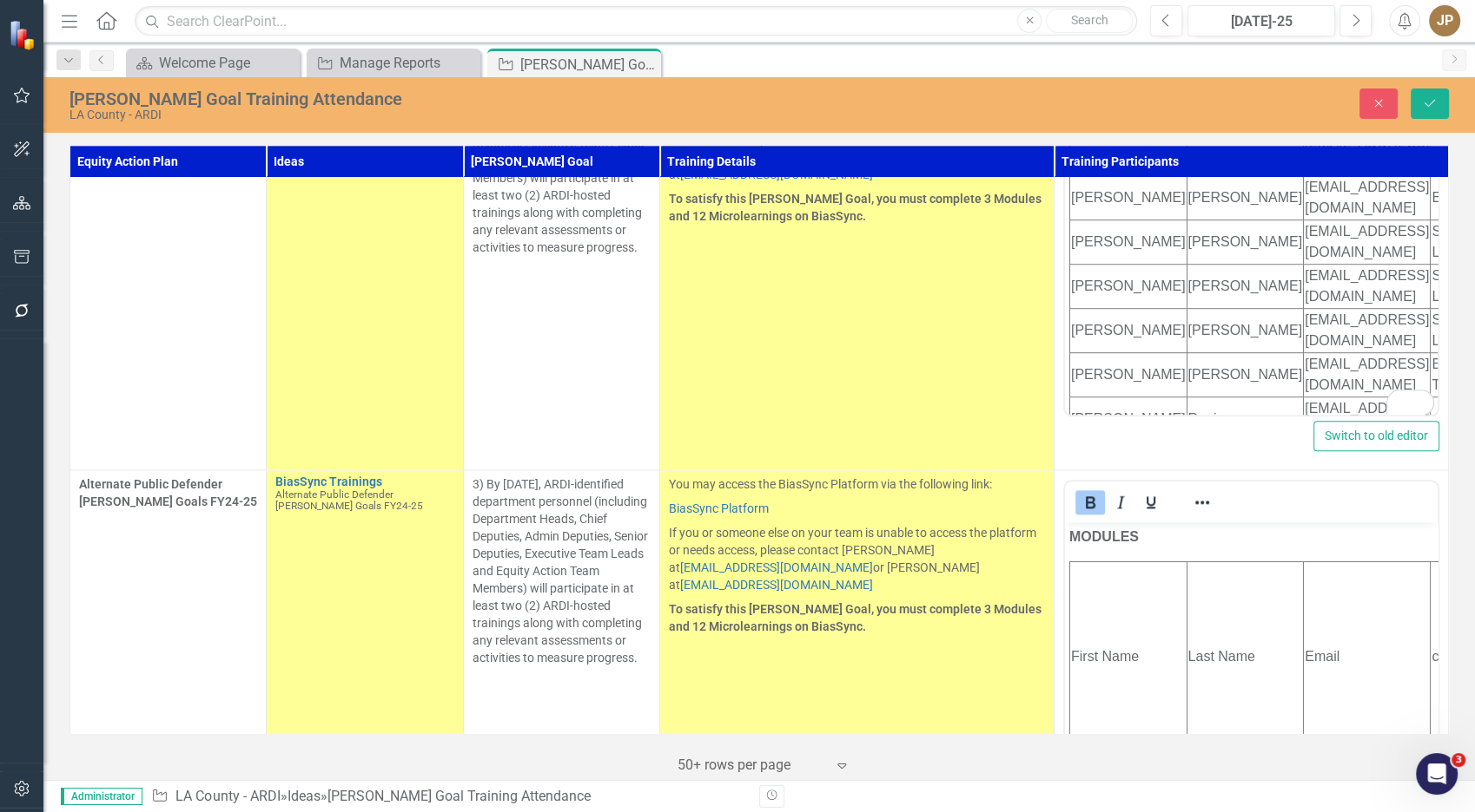
drag, startPoint x: 2239, startPoint y: 964, endPoint x: 1084, endPoint y: 646, distance: 1198.0
click at [1084, 646] on td "First Name" at bounding box center [1128, 658] width 117 height 190
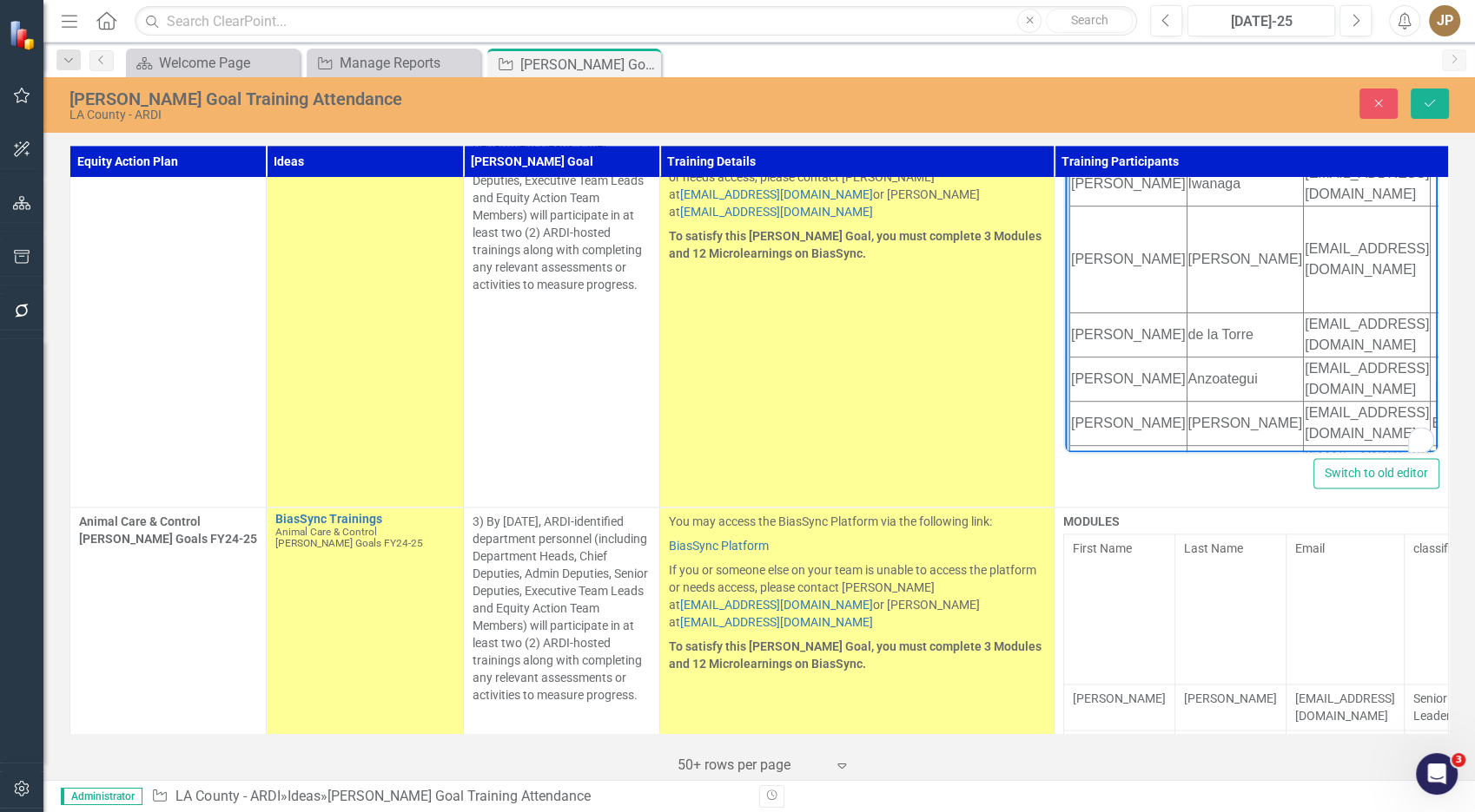
click at [1110, 534] on td "First Name" at bounding box center [1119, 609] width 111 height 150
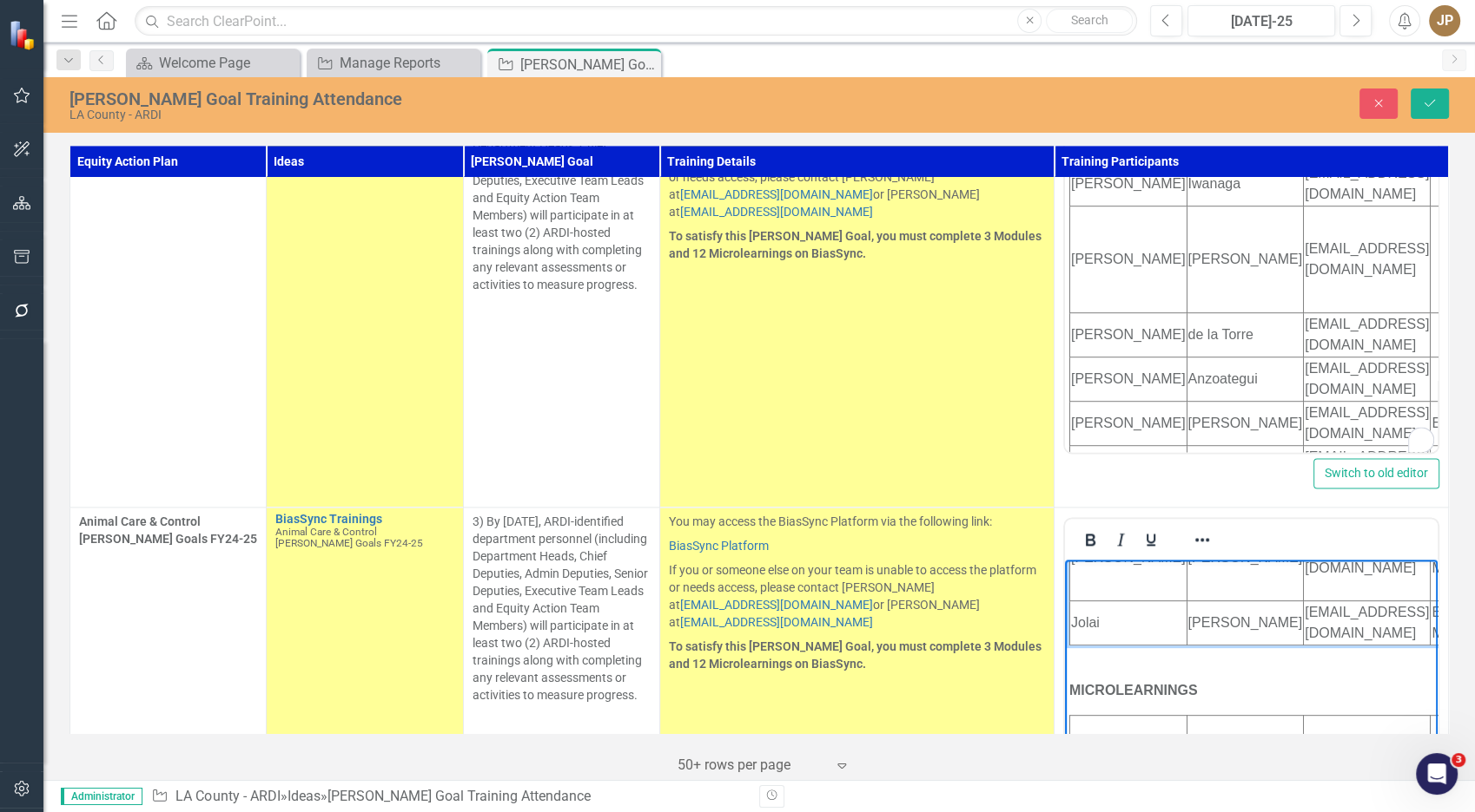
click at [1108, 716] on td "First Name" at bounding box center [1128, 801] width 117 height 169
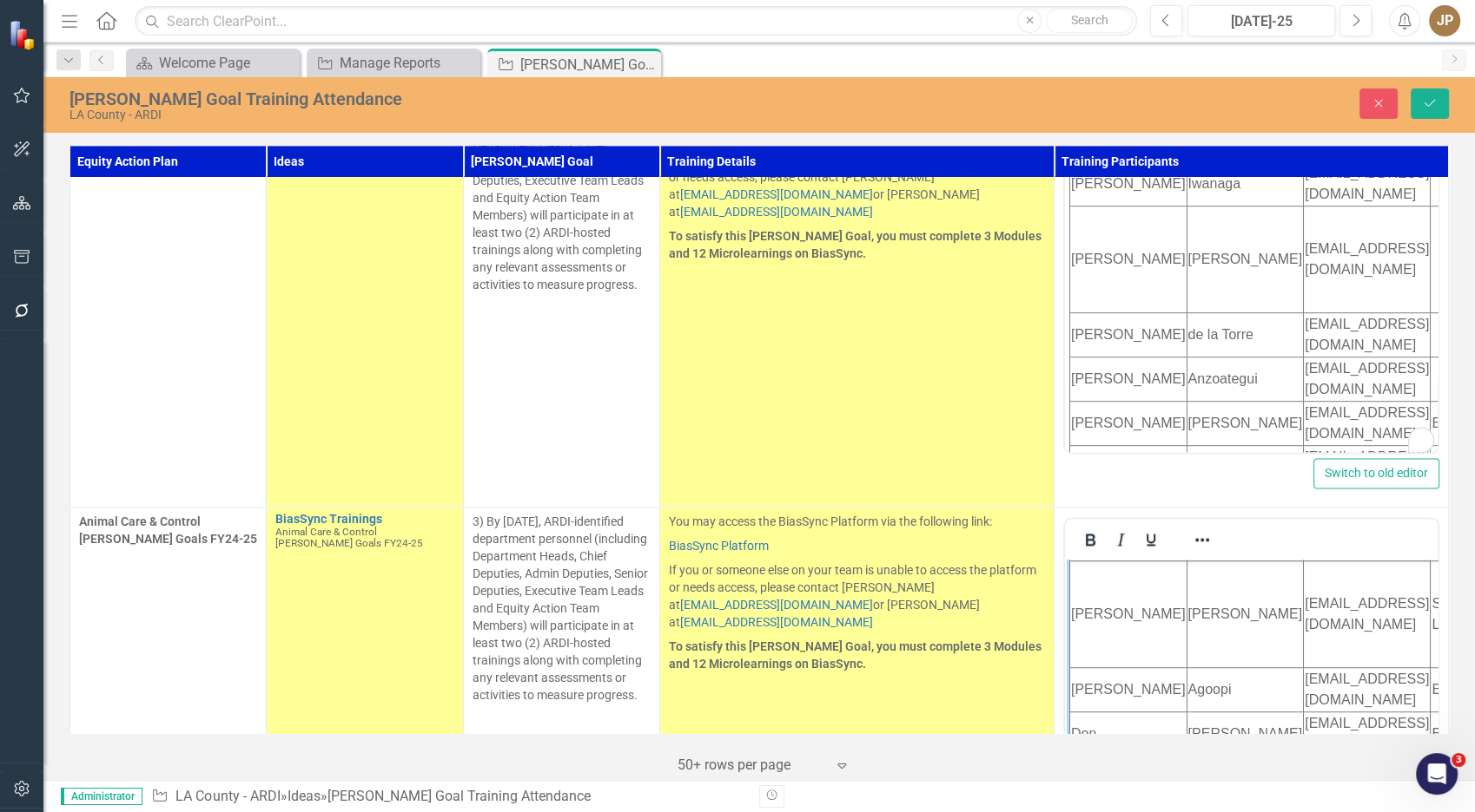
click at [846, 250] on td "You may access the BiasSync Platform via the following link: BiasSync Platform …" at bounding box center [857, 303] width 394 height 410
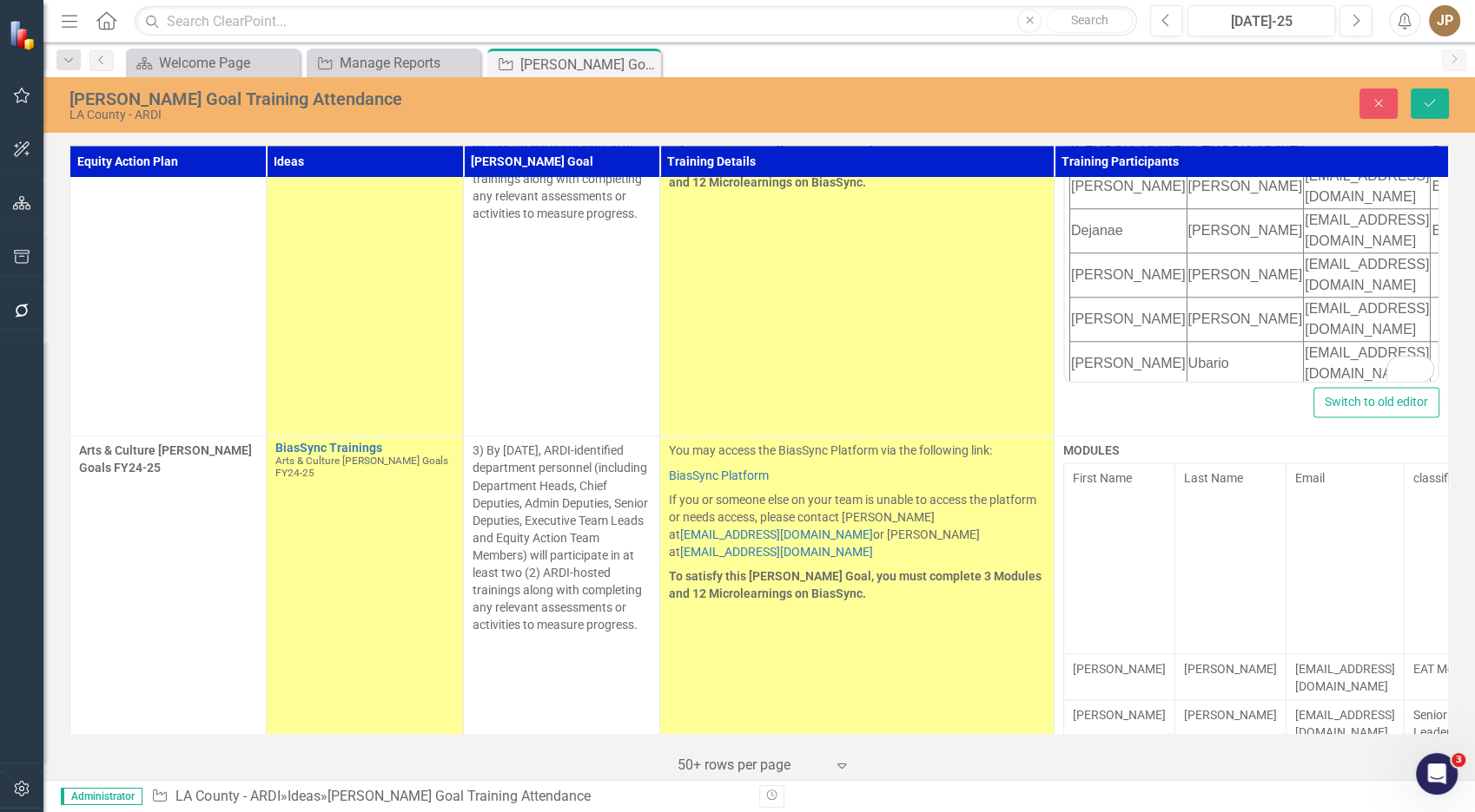
click at [1175, 463] on td "Last Name" at bounding box center [1230, 558] width 111 height 190
click at [1120, 463] on td "First Name" at bounding box center [1119, 558] width 111 height 190
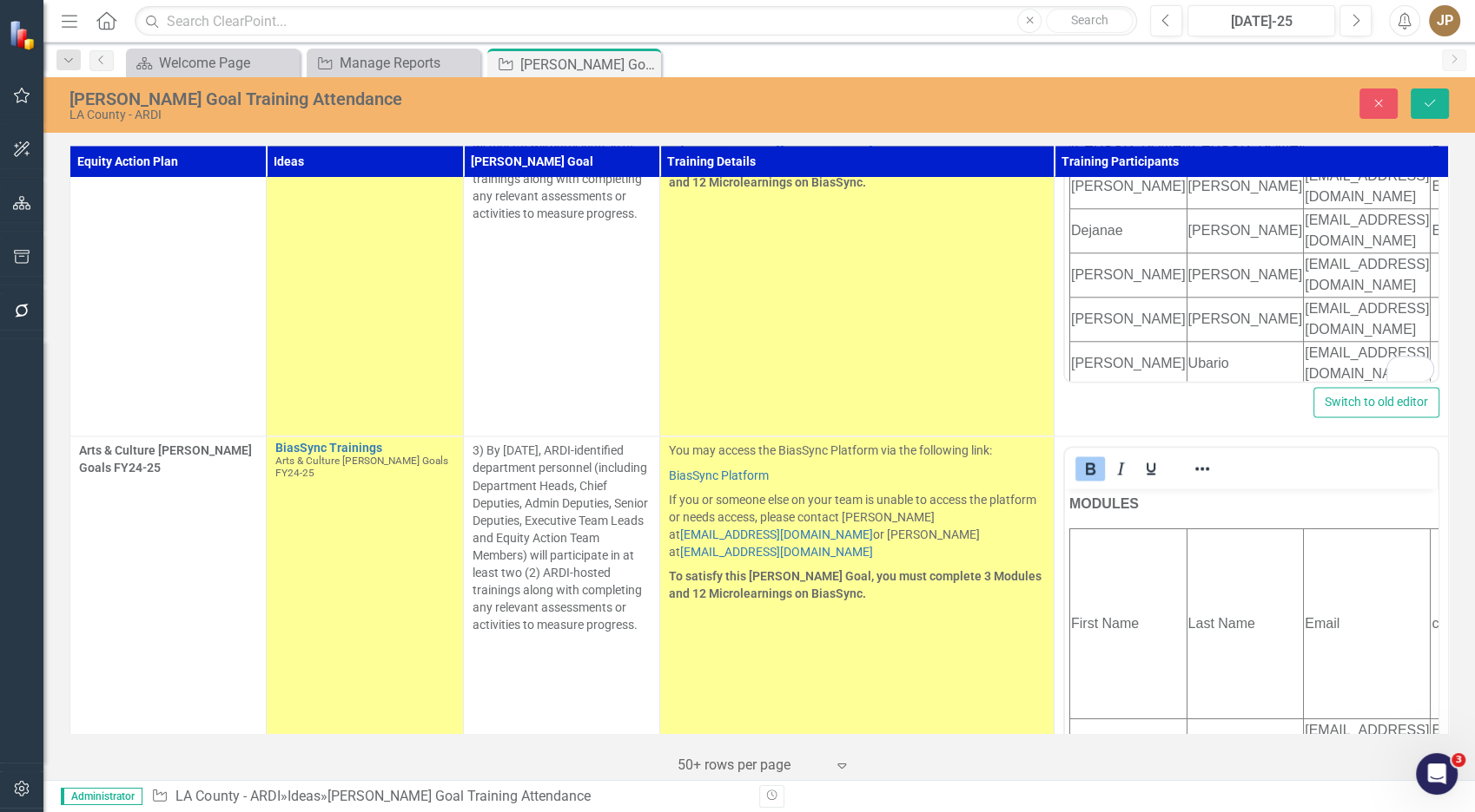
click at [1186, 641] on td "Last Name" at bounding box center [1244, 623] width 117 height 190
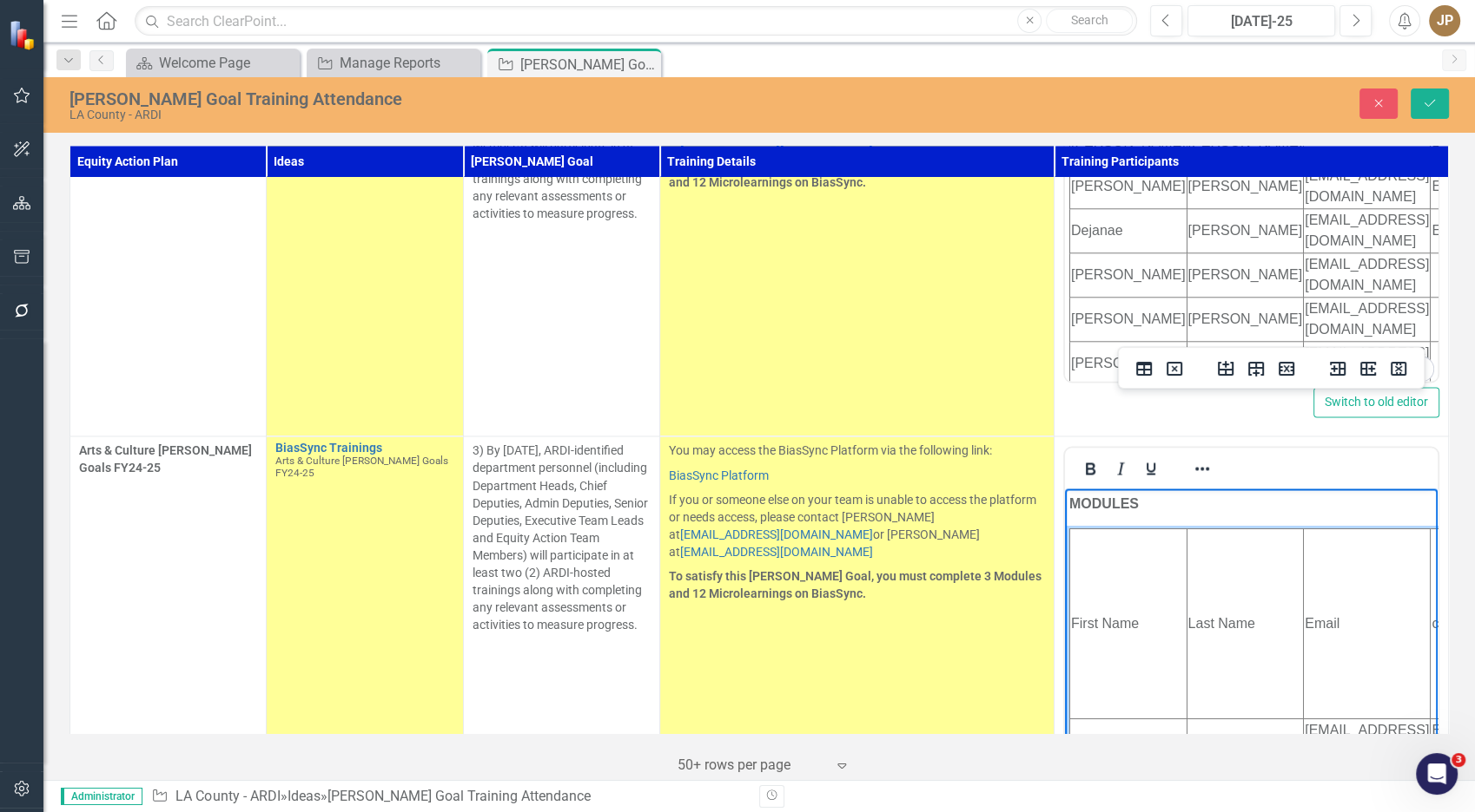
click at [1114, 638] on td "First Name" at bounding box center [1128, 623] width 117 height 190
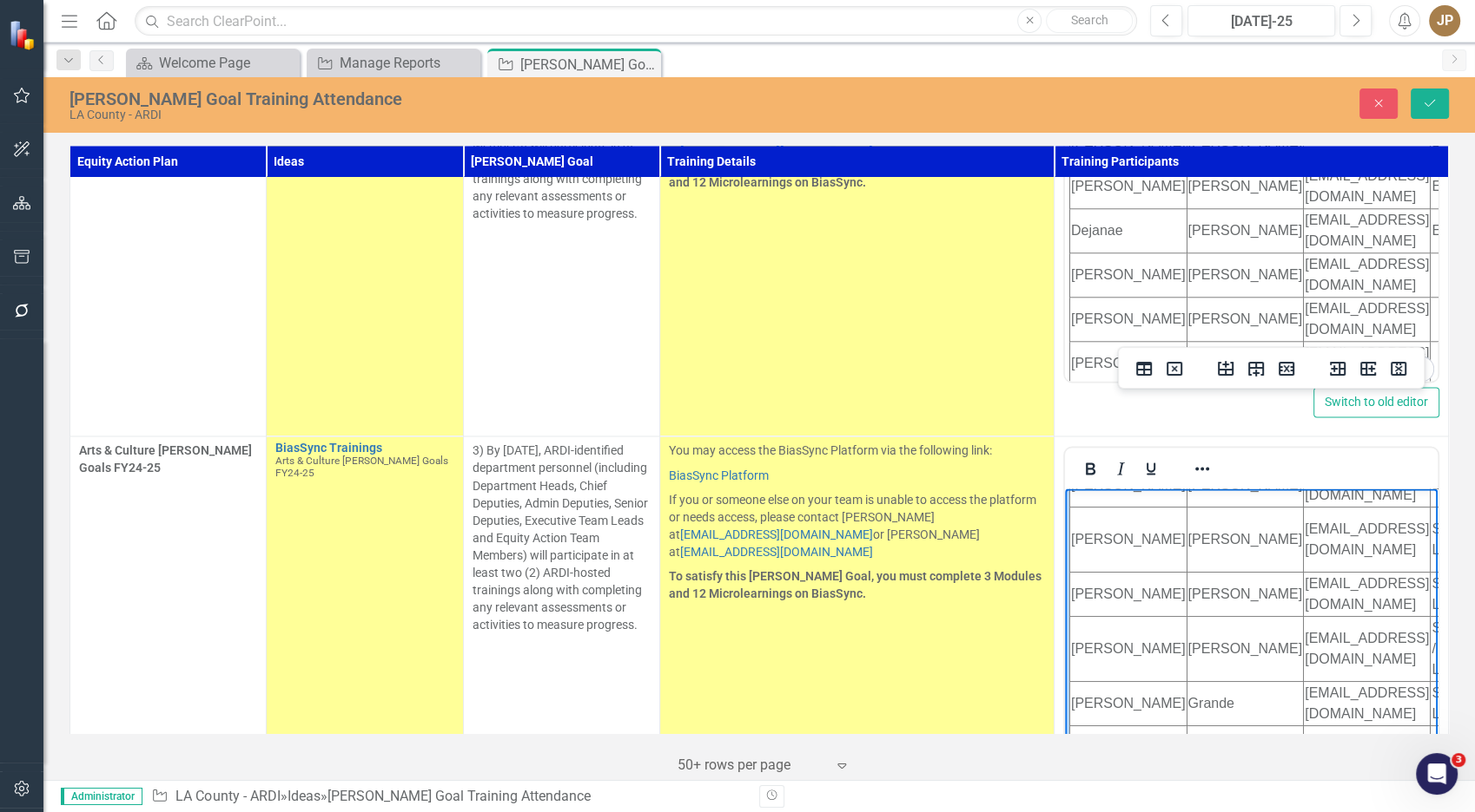
scroll to position [266, 0]
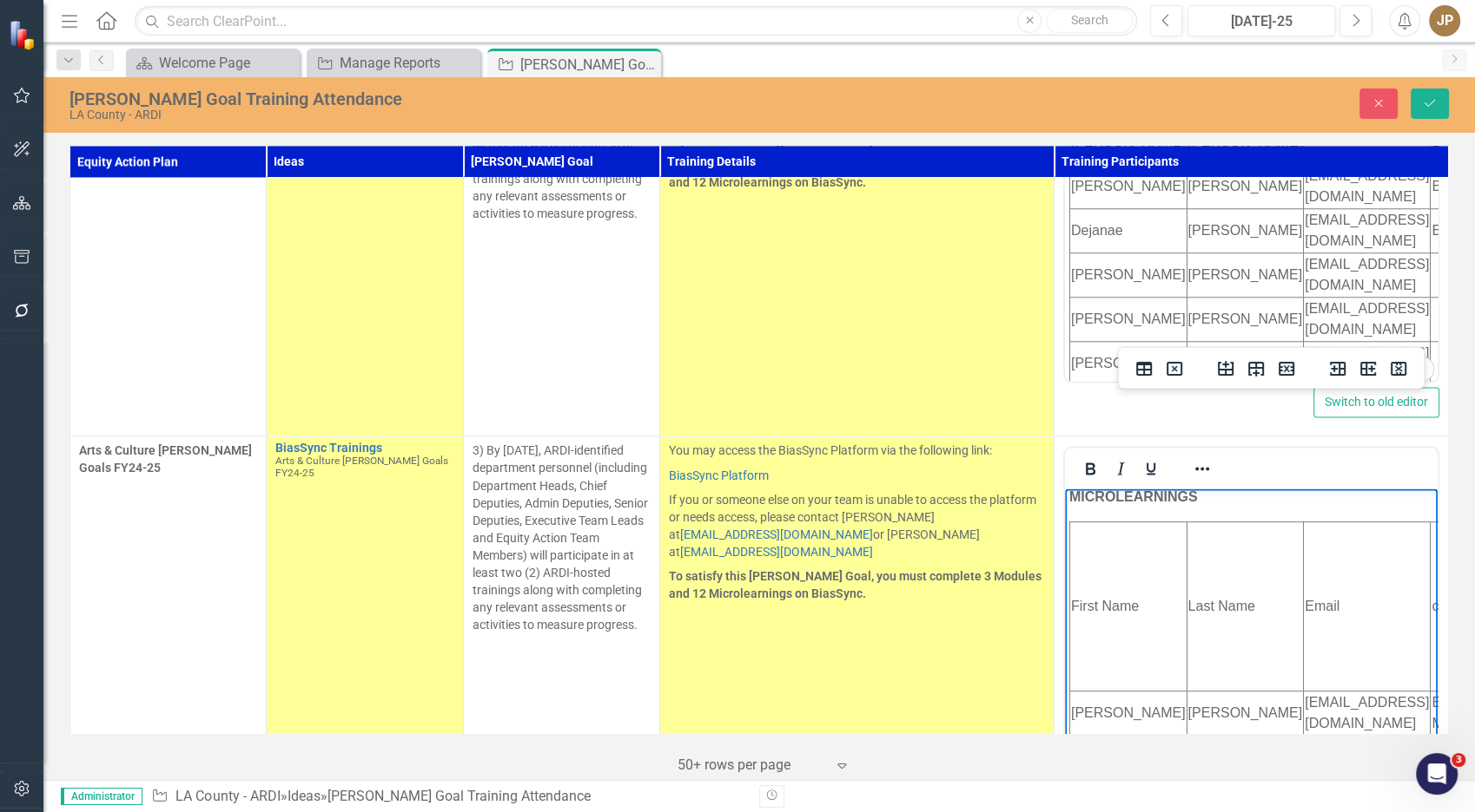
click at [1113, 584] on td "First Name" at bounding box center [1128, 606] width 117 height 169
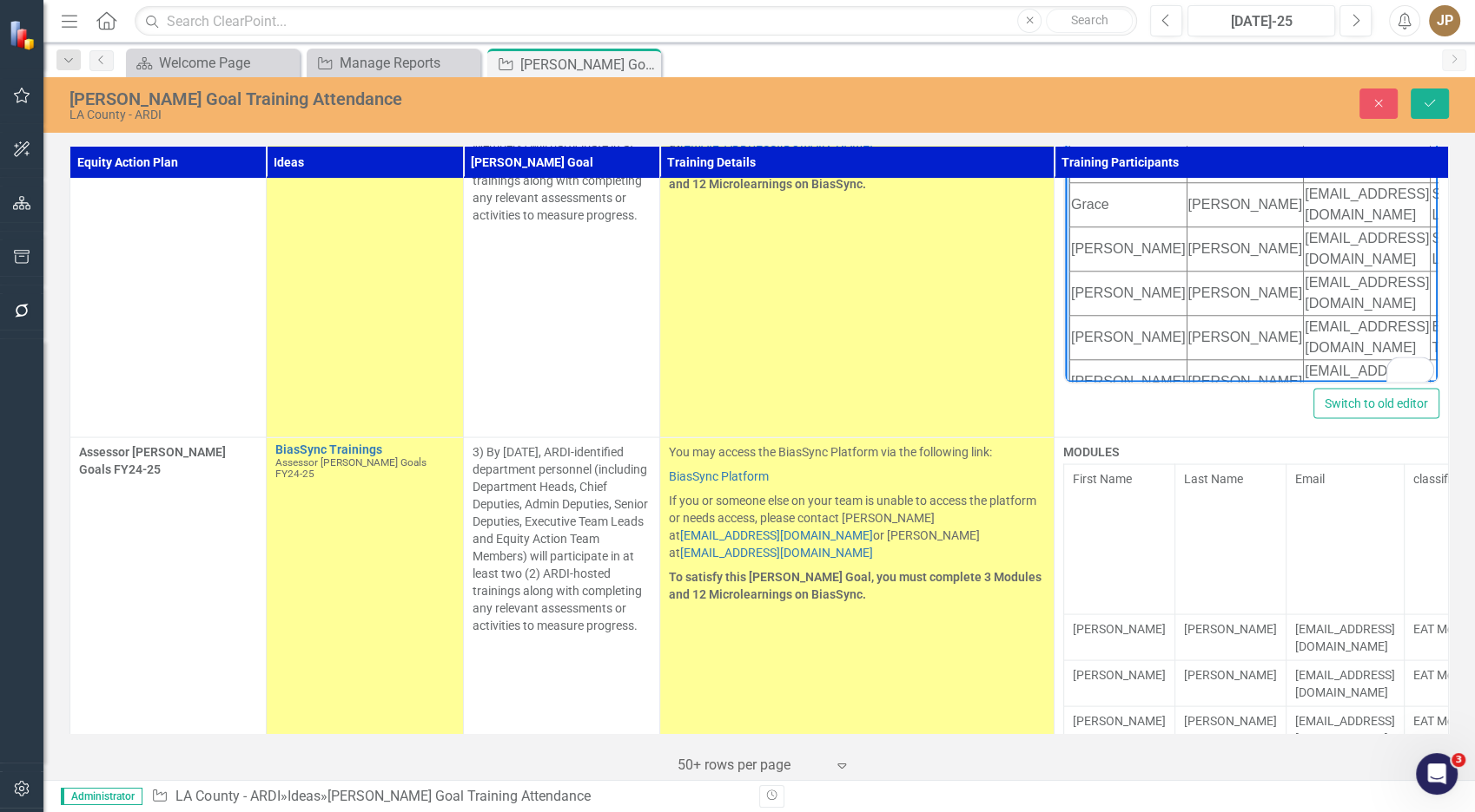
click at [1112, 464] on td "First Name" at bounding box center [1119, 539] width 111 height 150
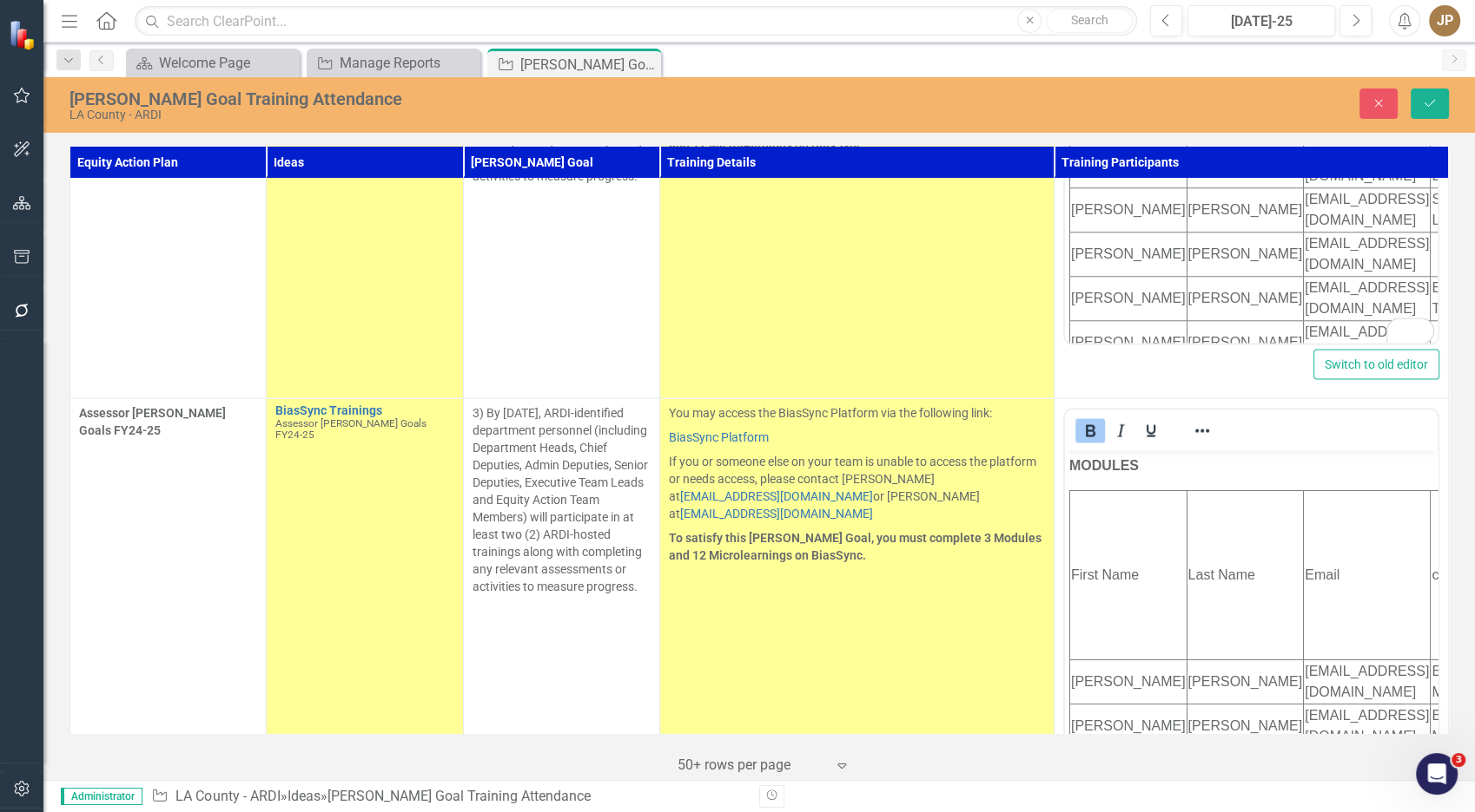
click at [1104, 572] on td "First Name" at bounding box center [1128, 575] width 117 height 169
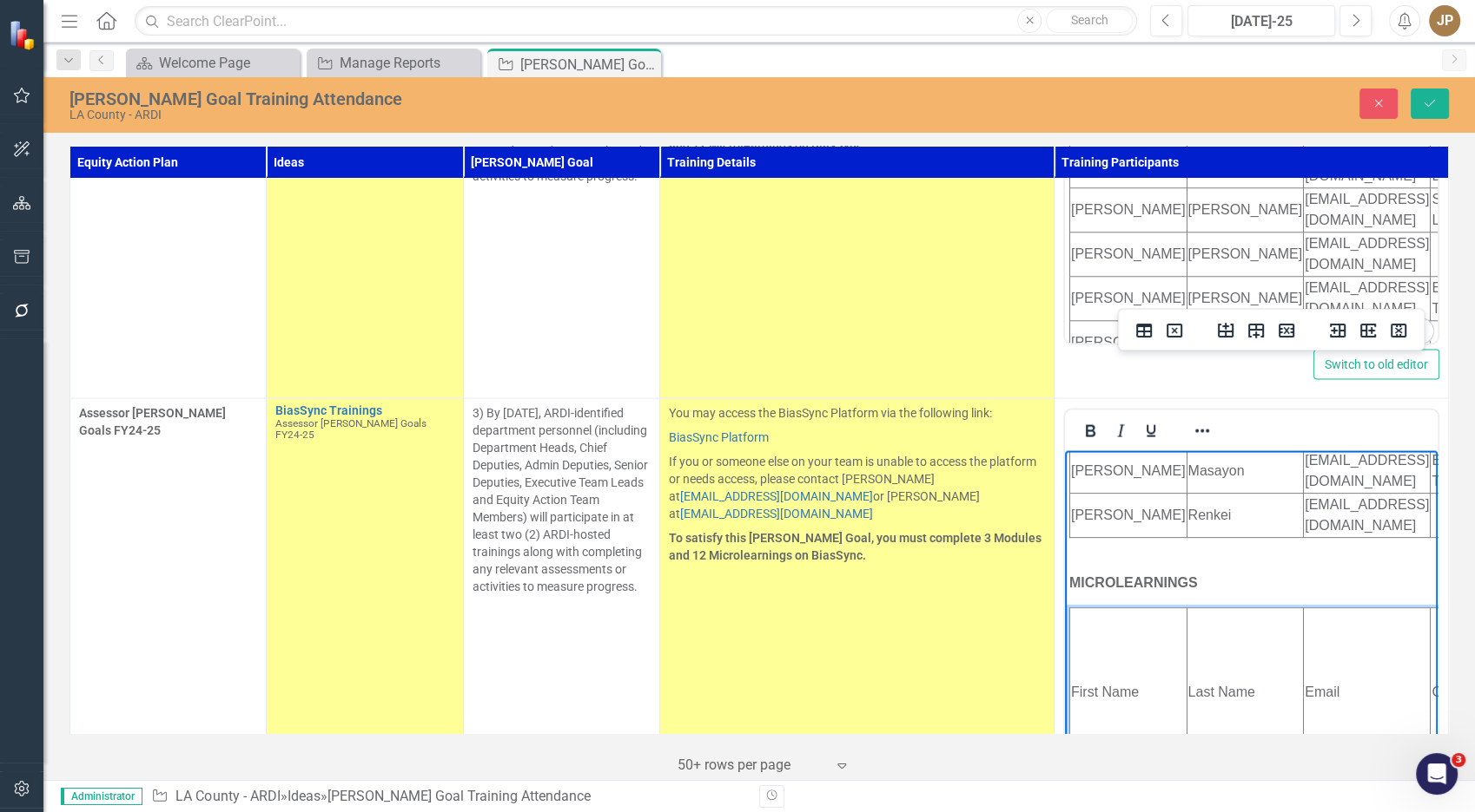
click at [974, 518] on td "You may access the BiasSync Platform via the following link: BiasSync Platform …" at bounding box center [857, 603] width 394 height 410
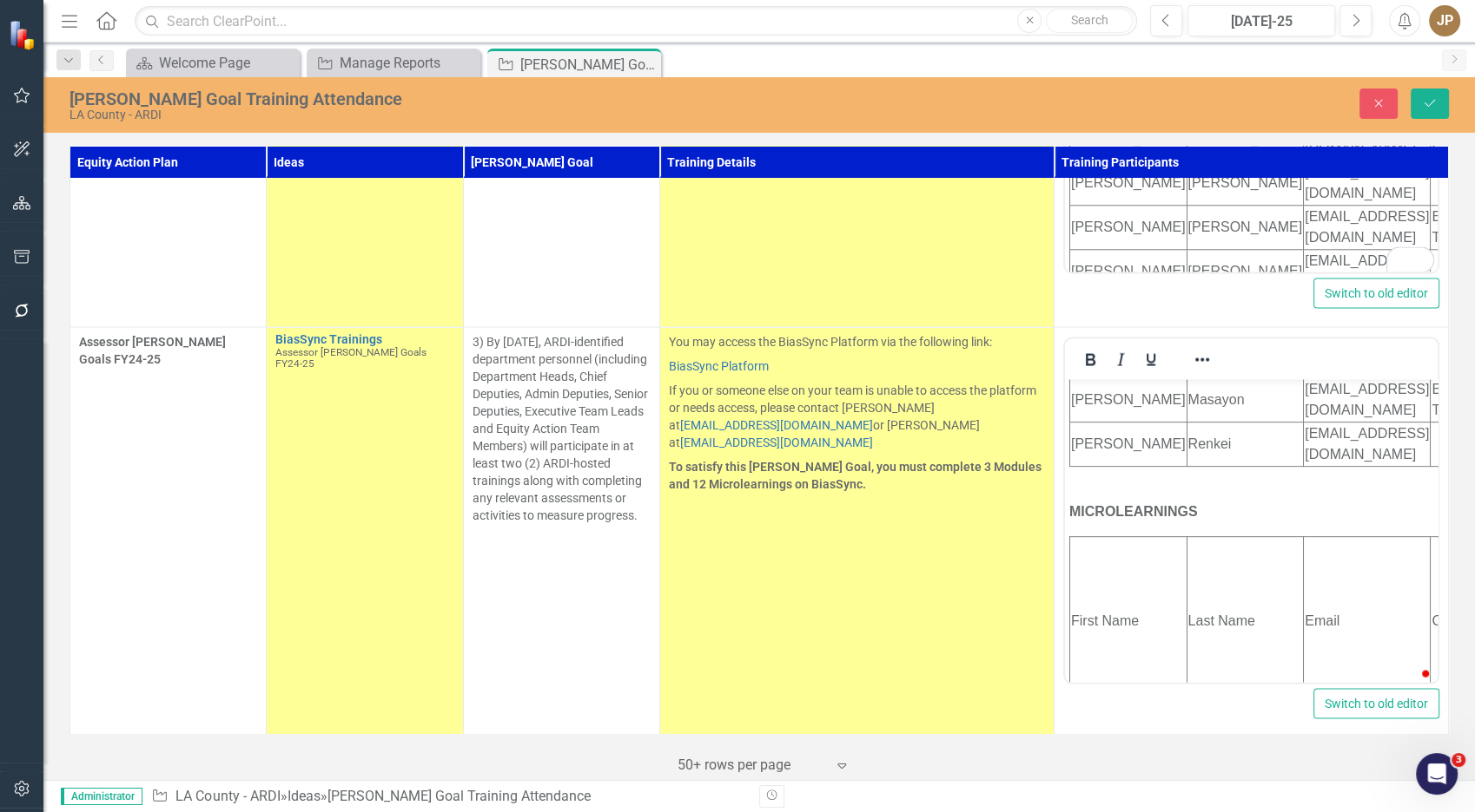
scroll to position [3641, 0]
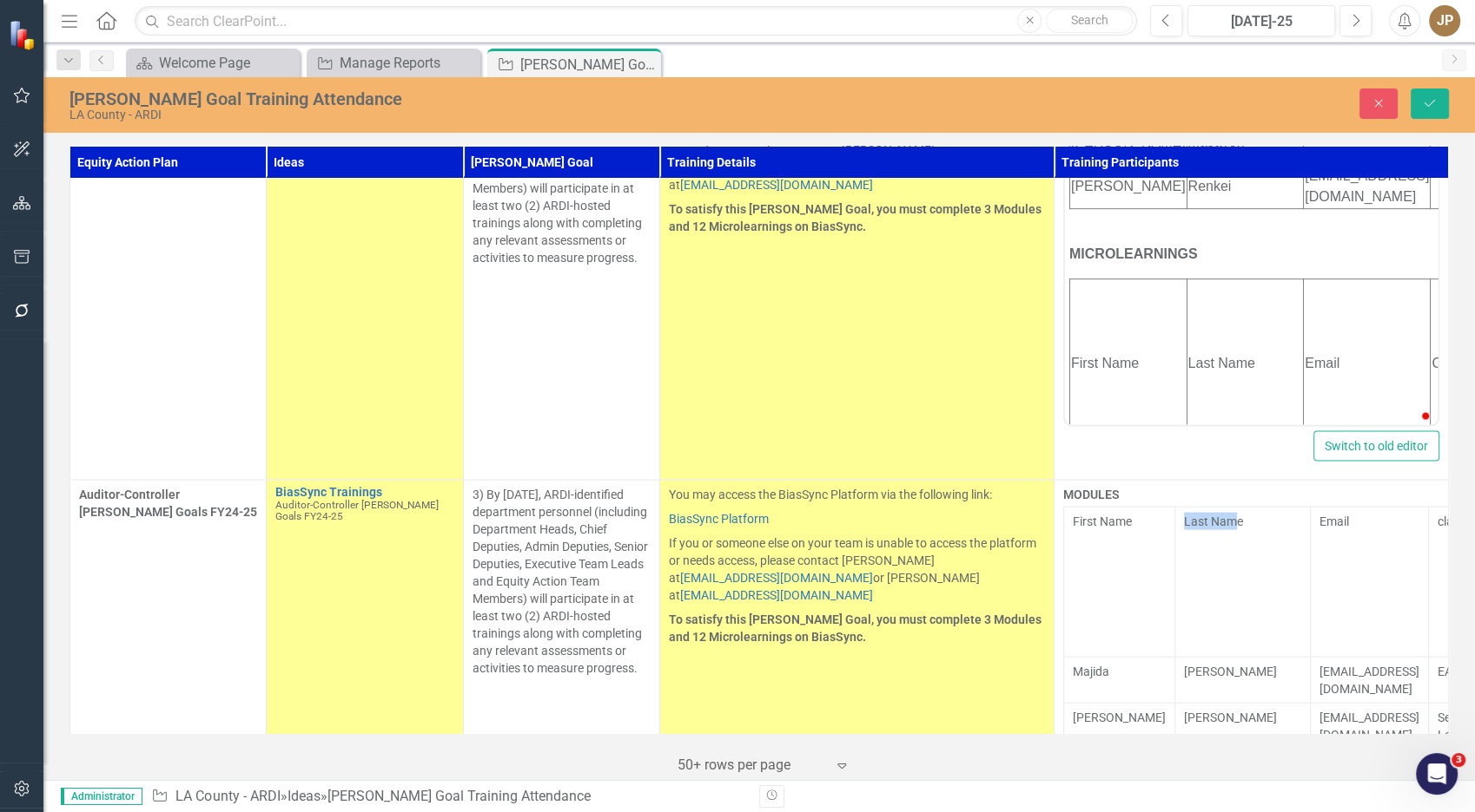
drag, startPoint x: 1151, startPoint y: 425, endPoint x: 1120, endPoint y: 434, distance: 32.3
click at [1120, 508] on tr "First Name Last Name Email classification Introduction to Unconscious Bias LGBT…" at bounding box center [1448, 582] width 769 height 150
click at [1120, 508] on td "First Name" at bounding box center [1119, 582] width 111 height 150
click at [1108, 508] on td "First Name" at bounding box center [1119, 582] width 111 height 150
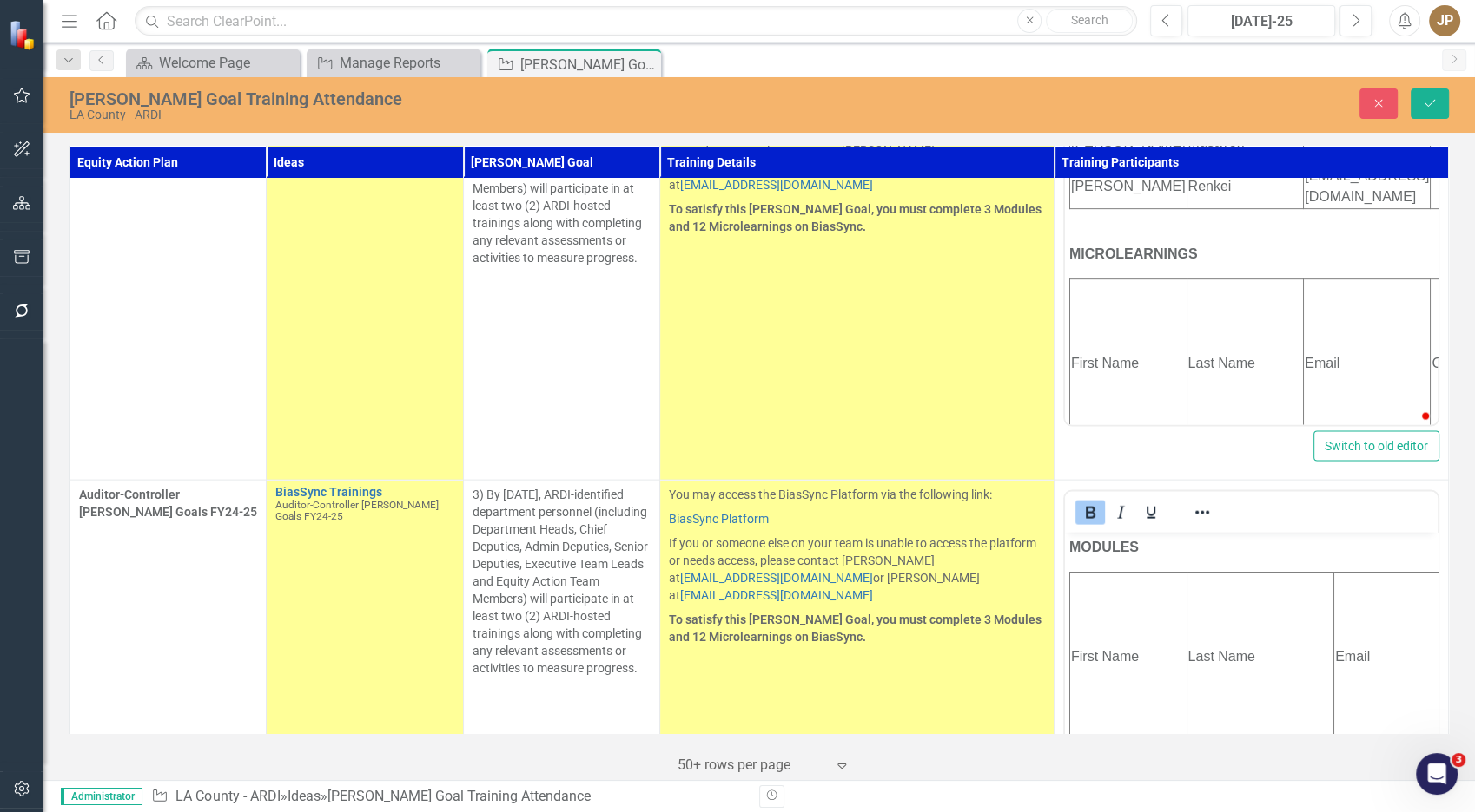
click at [1092, 679] on td "First Name" at bounding box center [1128, 658] width 117 height 169
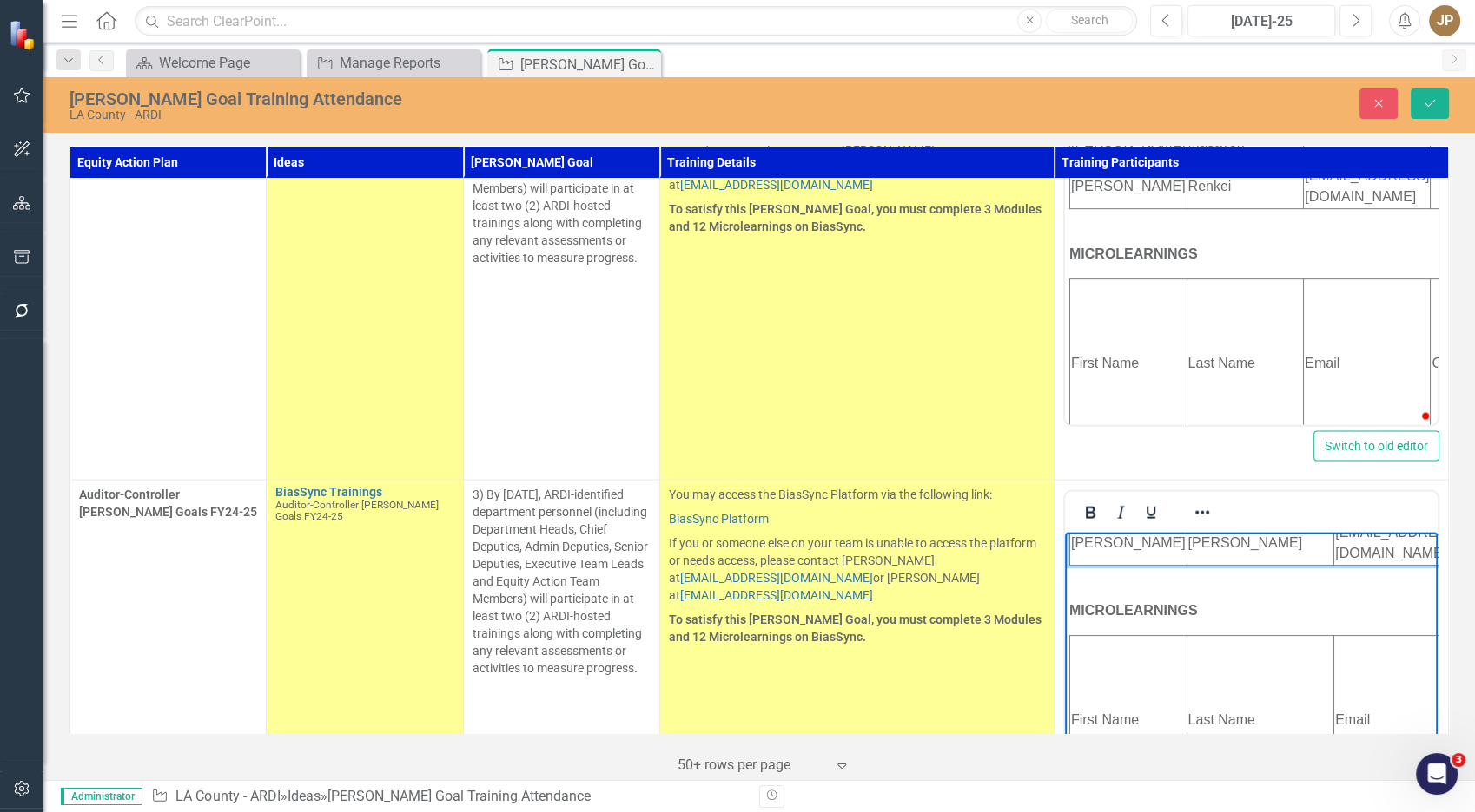
click at [1090, 661] on td "First Name" at bounding box center [1128, 721] width 117 height 169
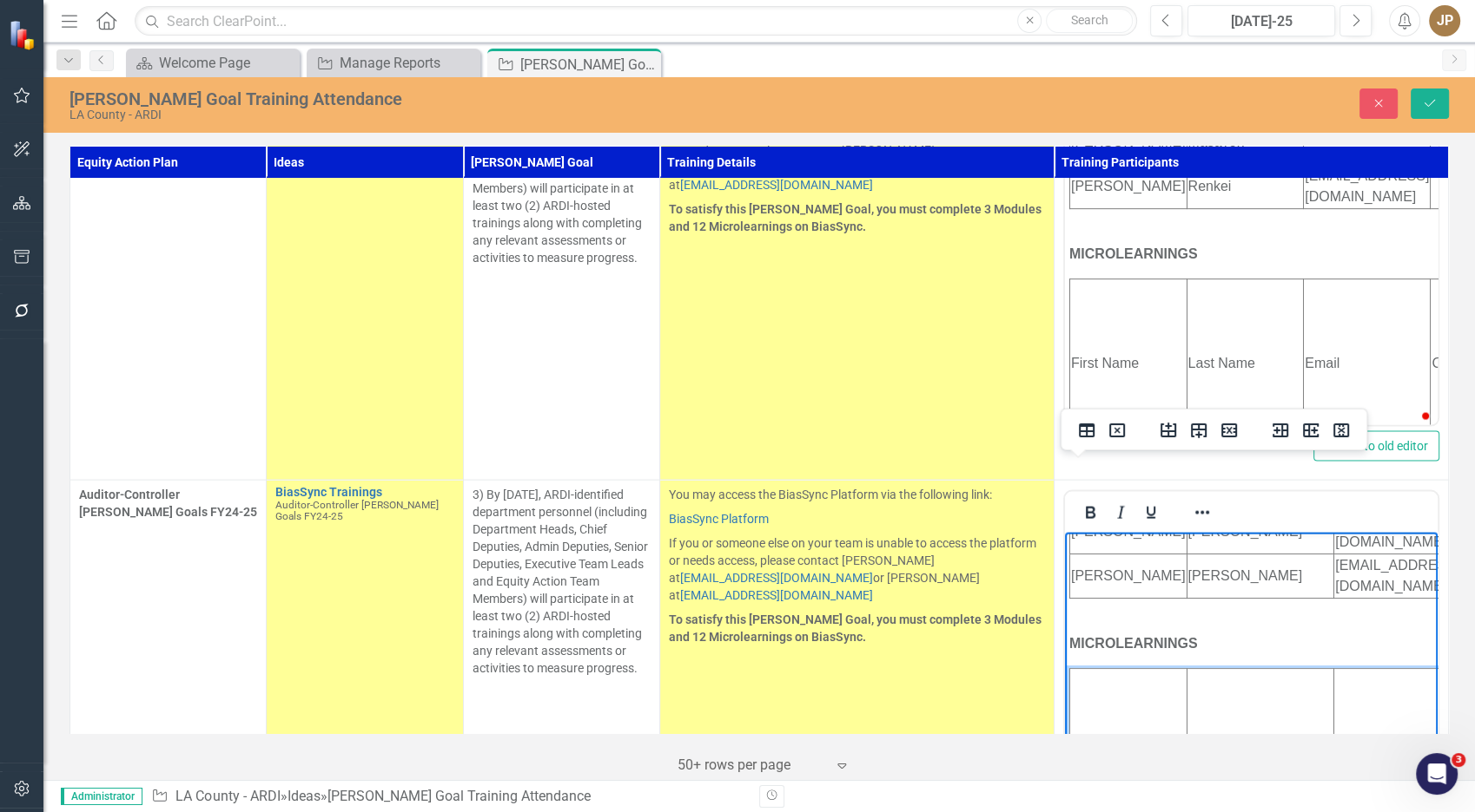
click at [1096, 676] on td "First Name" at bounding box center [1128, 754] width 117 height 169
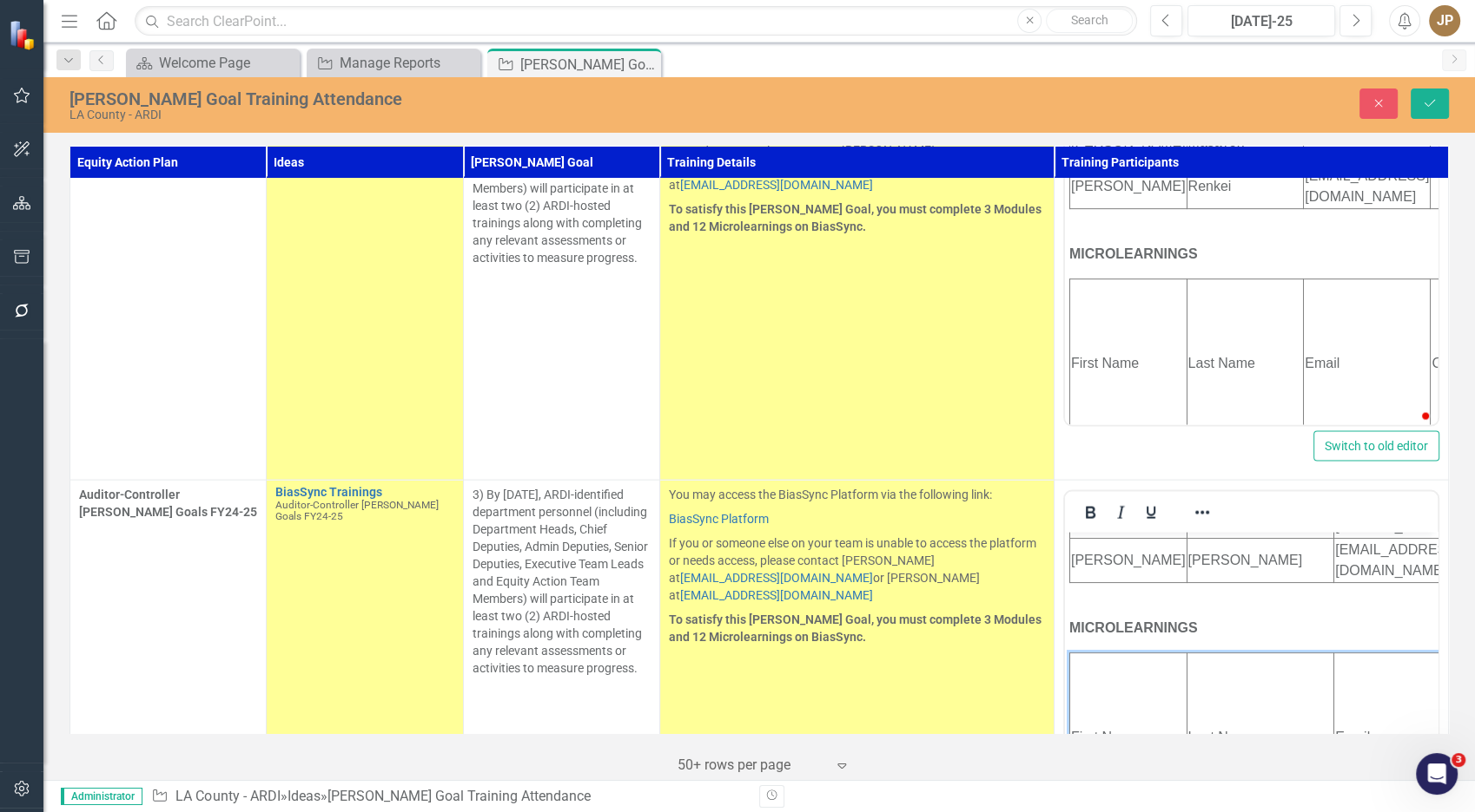
click at [836, 634] on td "You may access the BiasSync Platform via the following link: BiasSync Platform …" at bounding box center [857, 686] width 394 height 410
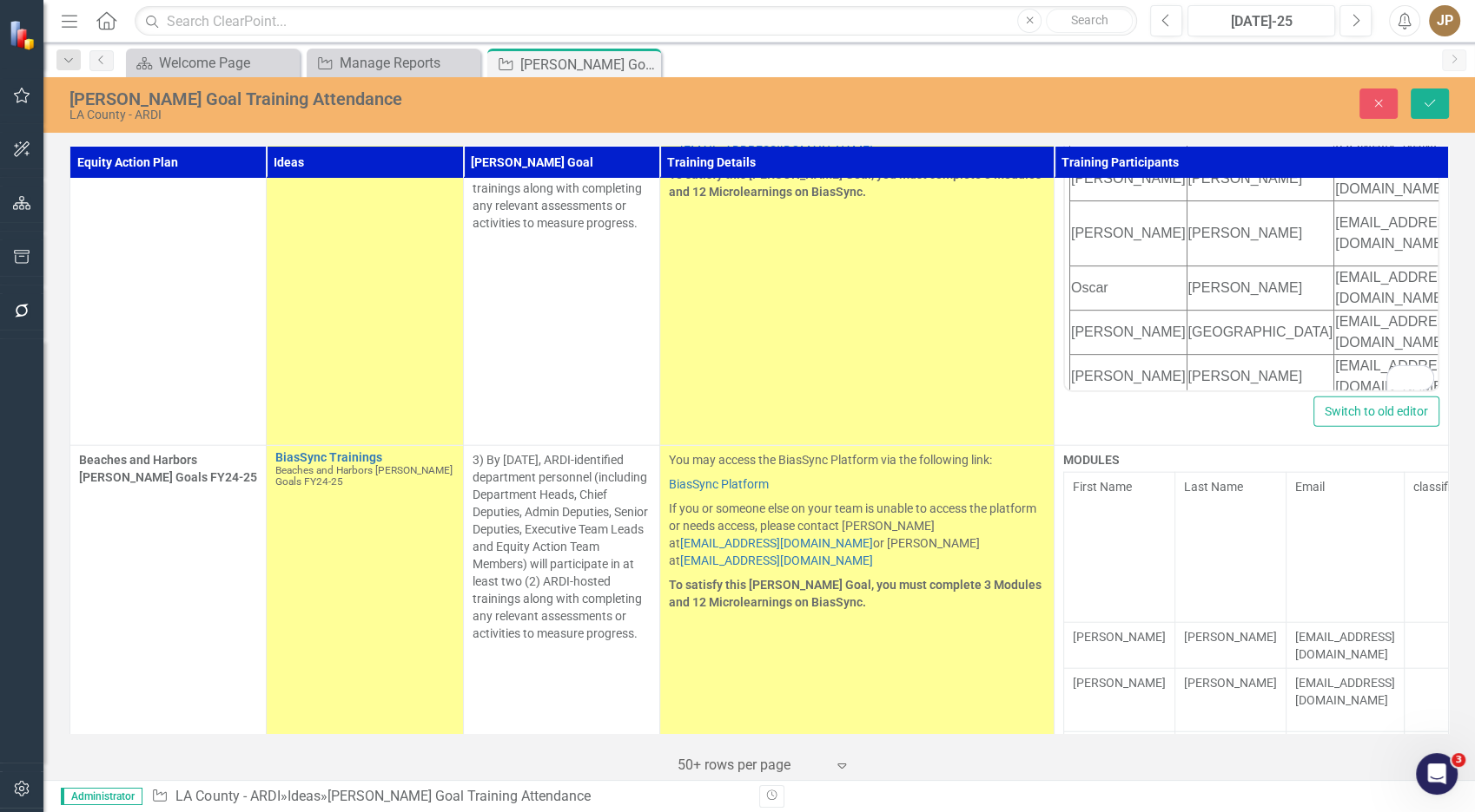
click at [1067, 473] on td "First Name" at bounding box center [1119, 547] width 111 height 150
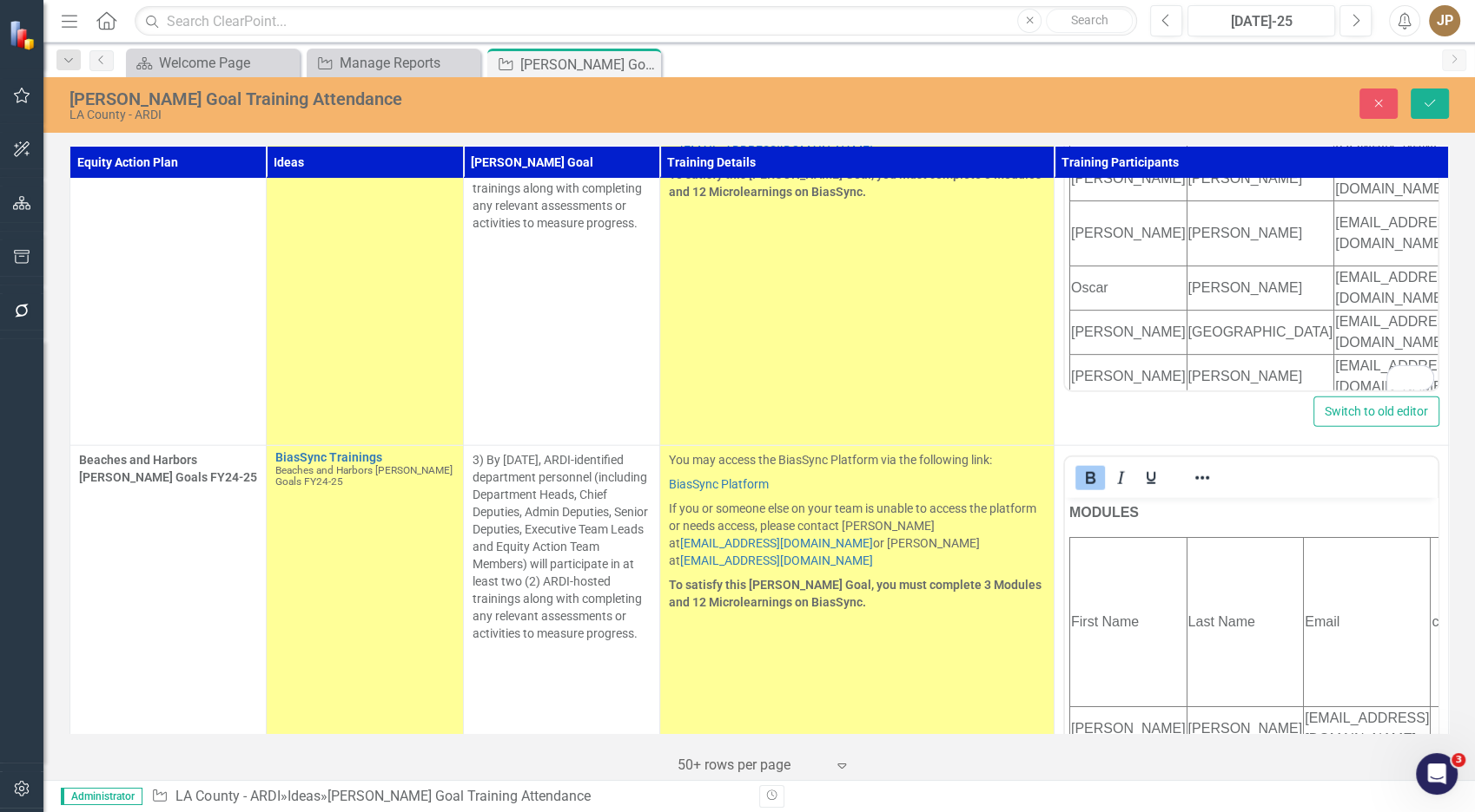
drag, startPoint x: 2132, startPoint y: 934, endPoint x: 1112, endPoint y: 633, distance: 1063.5
click at [1095, 646] on td "First Name" at bounding box center [1128, 623] width 117 height 169
click at [1112, 633] on td "First Name" at bounding box center [1128, 623] width 117 height 169
click at [1124, 605] on td "First Name" at bounding box center [1128, 623] width 117 height 169
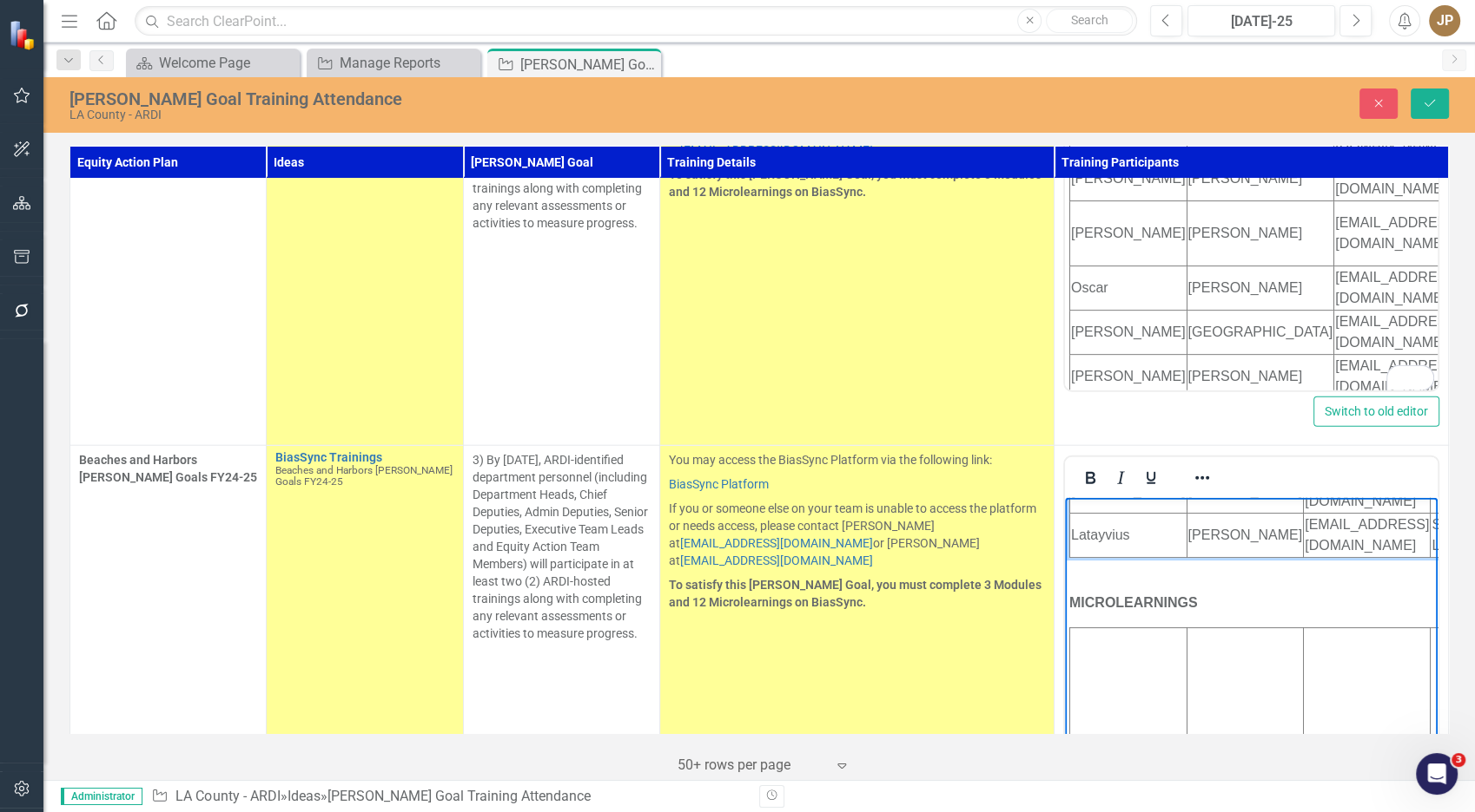
click at [1094, 661] on td "First Name" at bounding box center [1128, 756] width 117 height 257
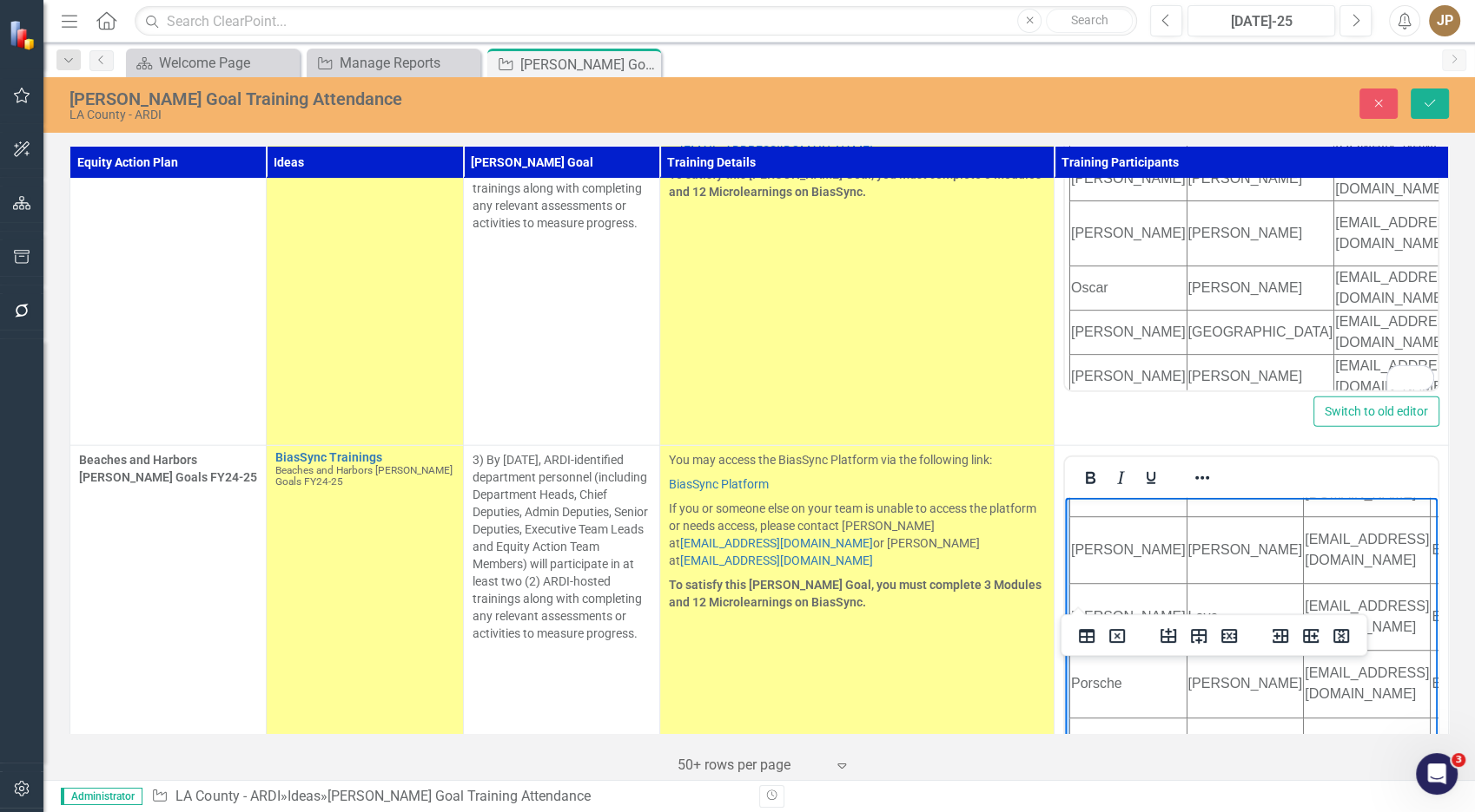
click at [847, 583] on td "You may access the BiasSync Platform via the following link: BiasSync Platform …" at bounding box center [857, 651] width 394 height 410
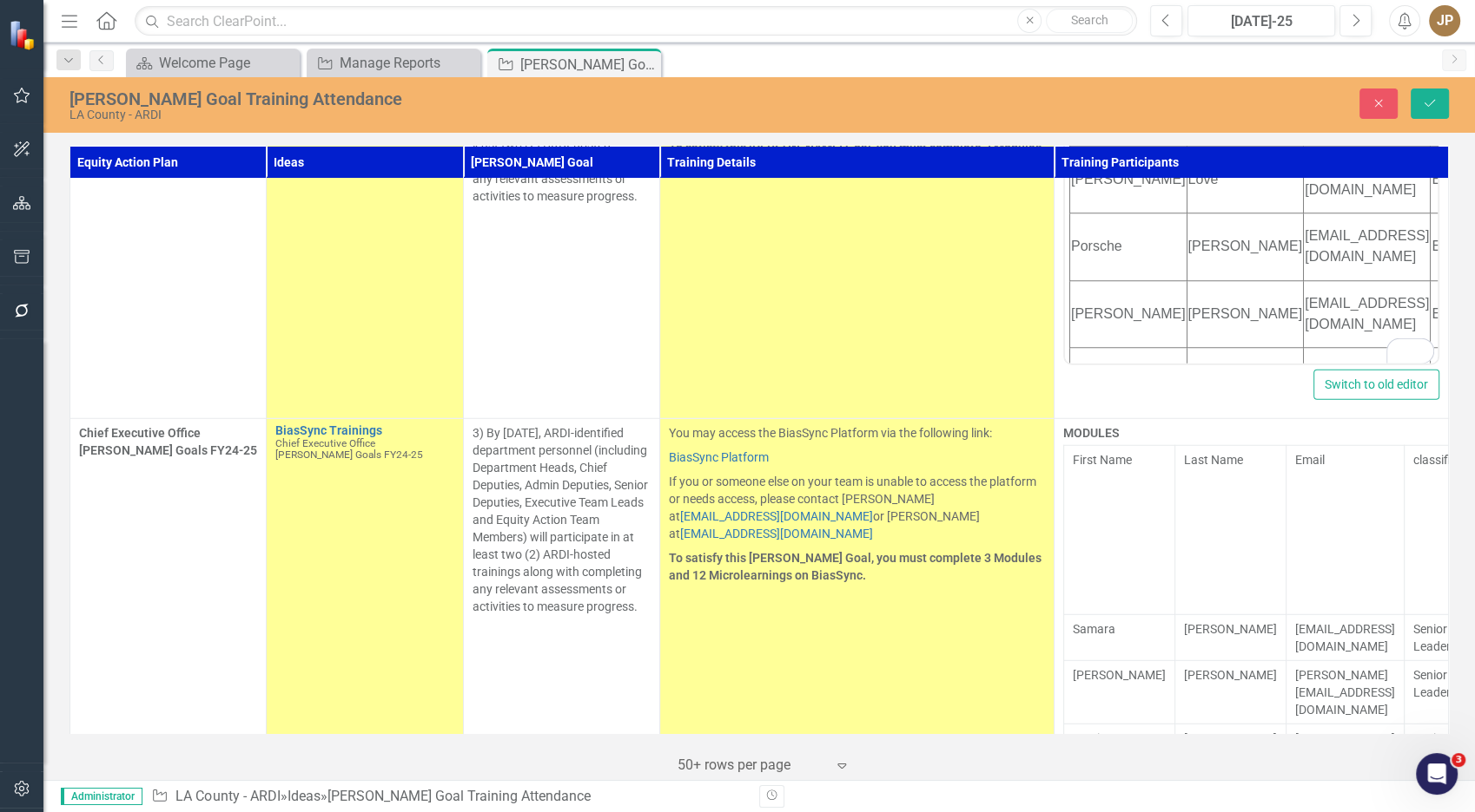
click at [1175, 445] on td "Last Name" at bounding box center [1230, 530] width 111 height 169
click at [1175, 443] on td "Last Name" at bounding box center [1230, 528] width 111 height 169
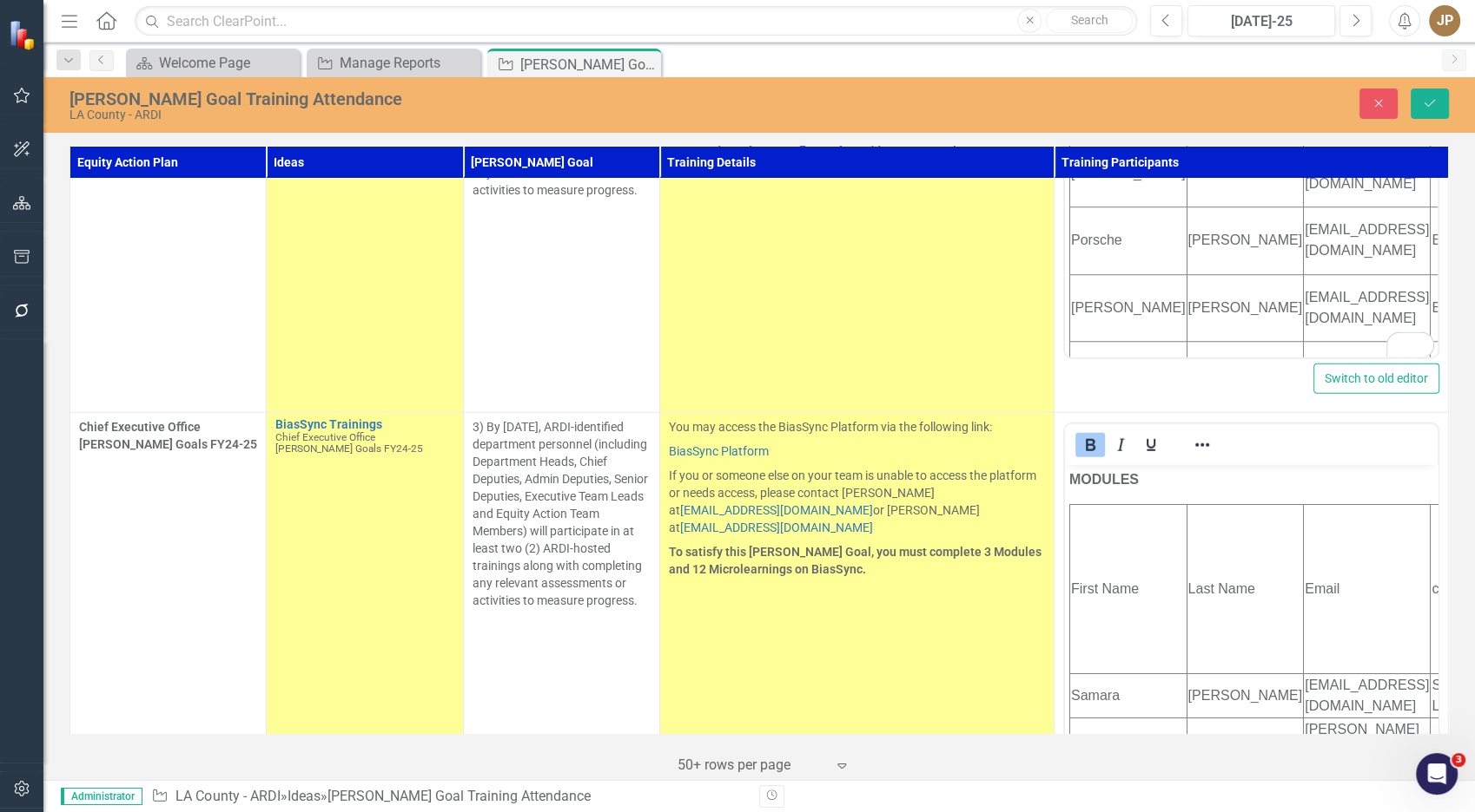
click at [1100, 562] on td "First Name" at bounding box center [1128, 589] width 117 height 169
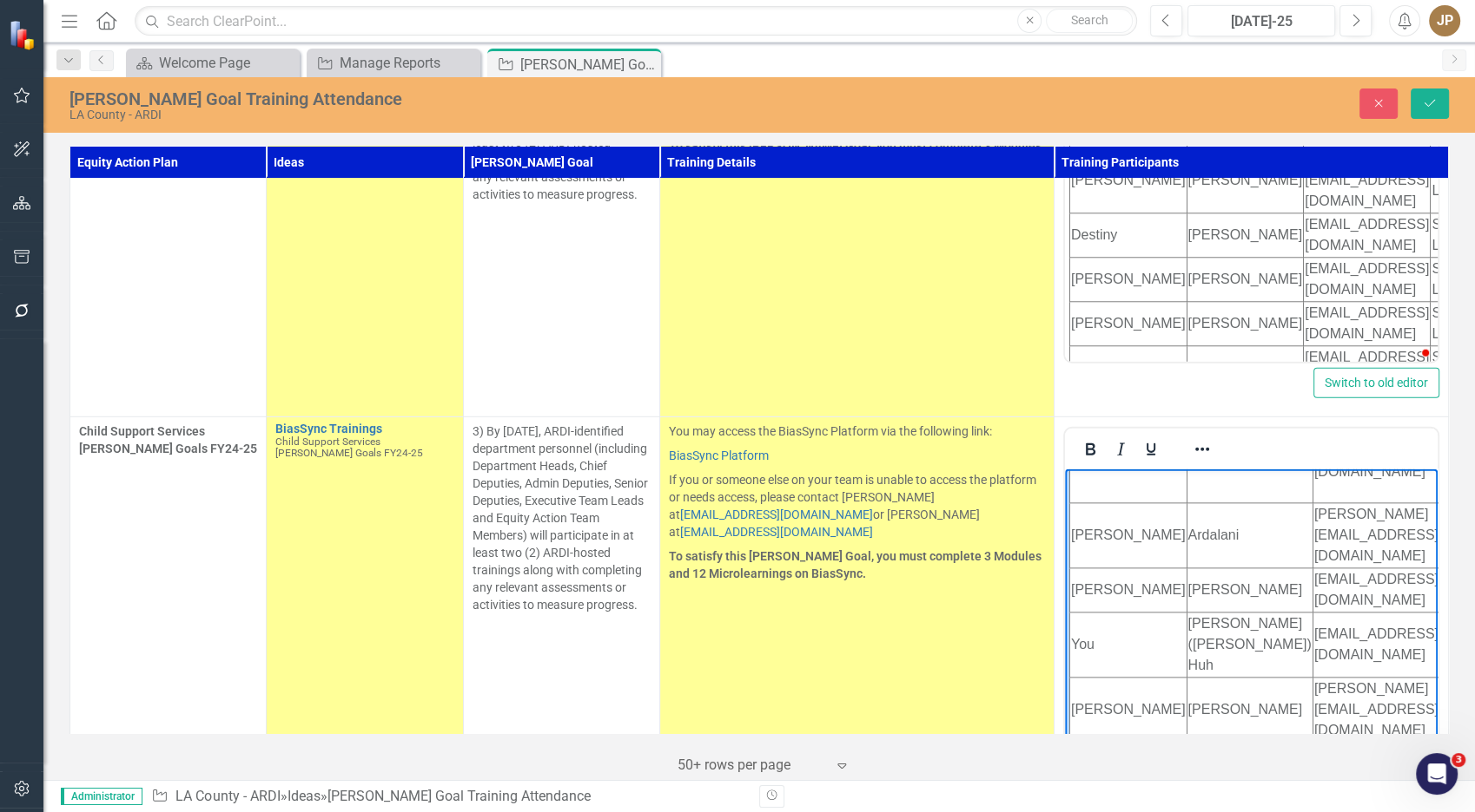
scroll to position [5226, 0]
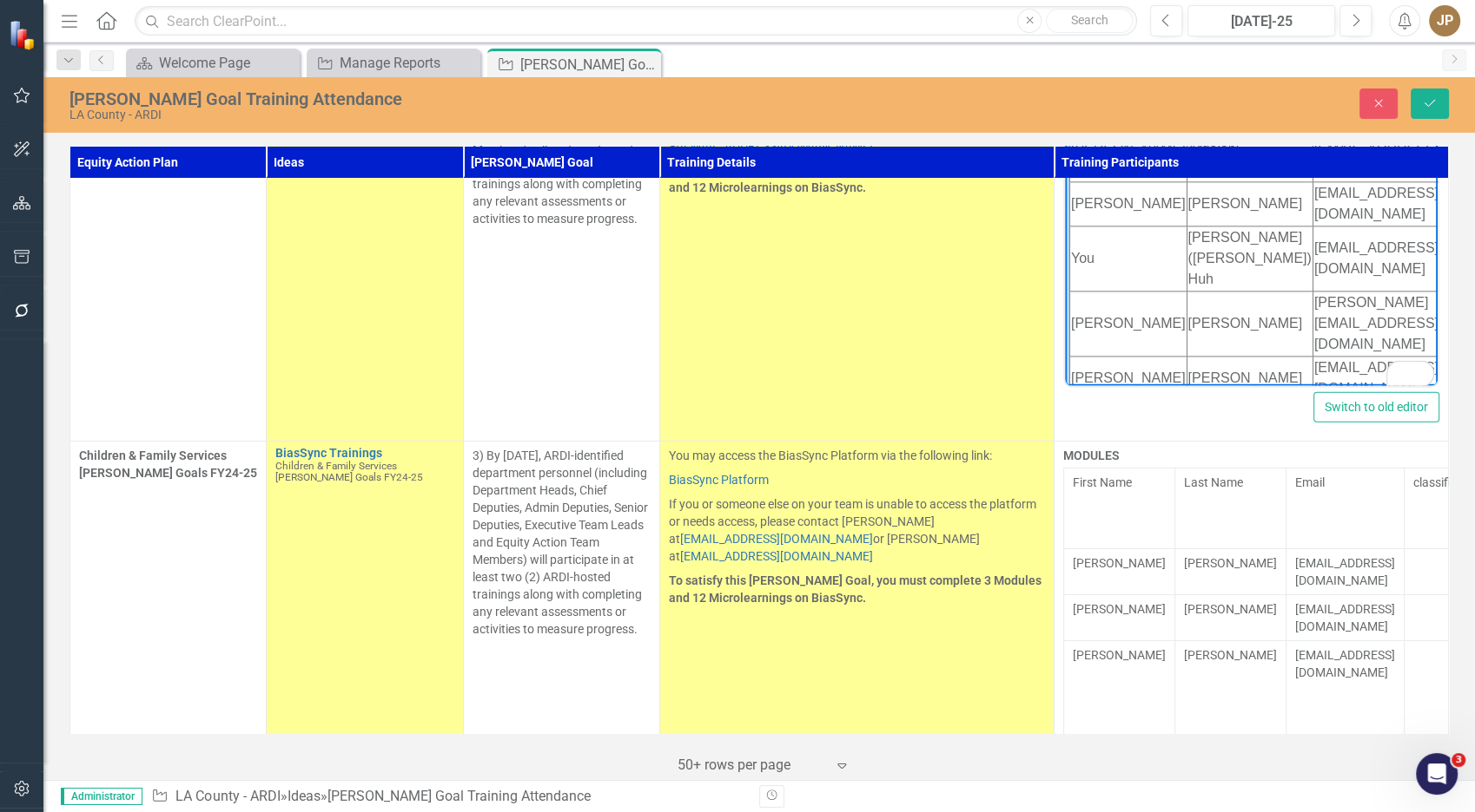
click at [1286, 469] on td "Email" at bounding box center [1345, 509] width 118 height 81
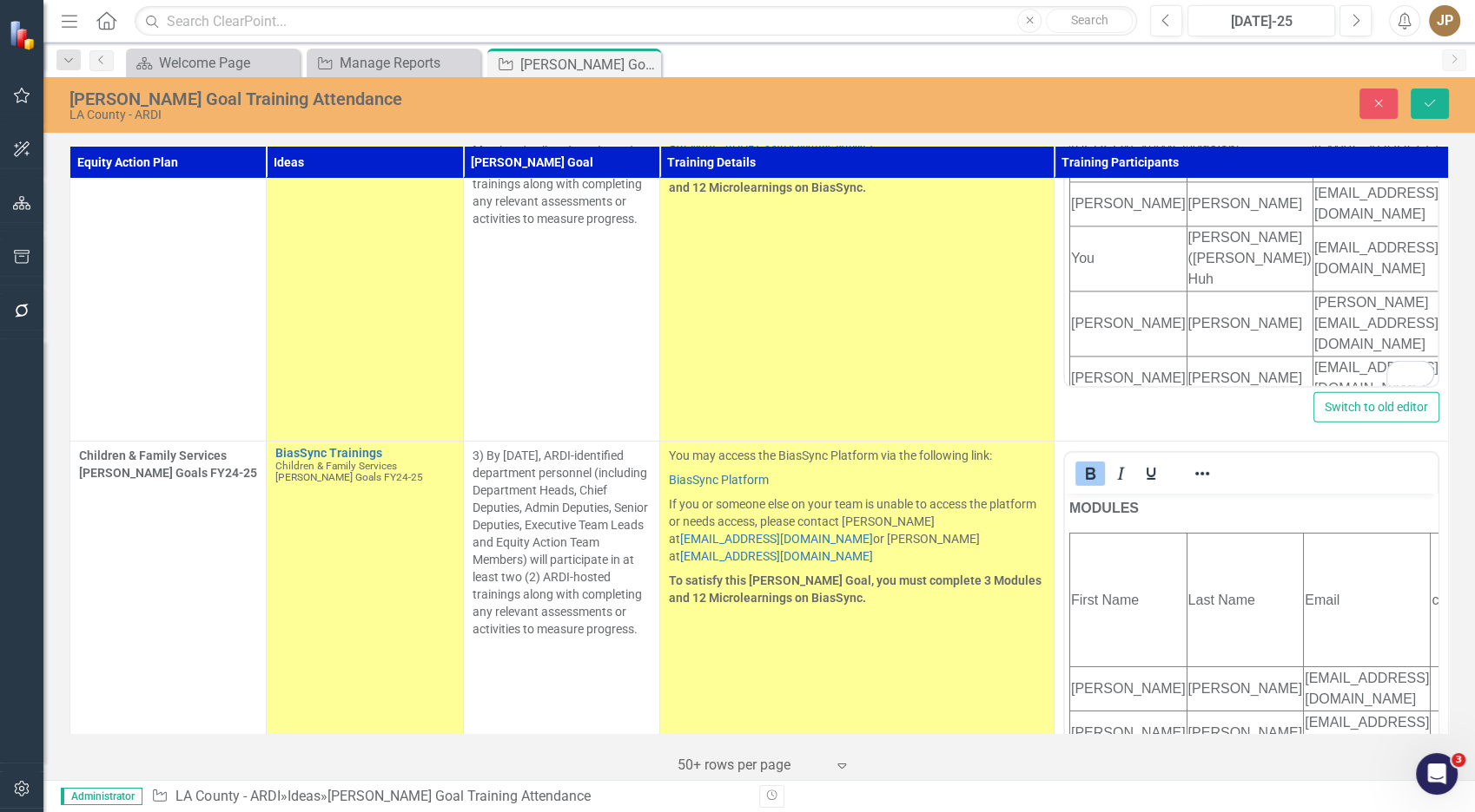
click at [1093, 635] on td "First Name" at bounding box center [1128, 600] width 117 height 133
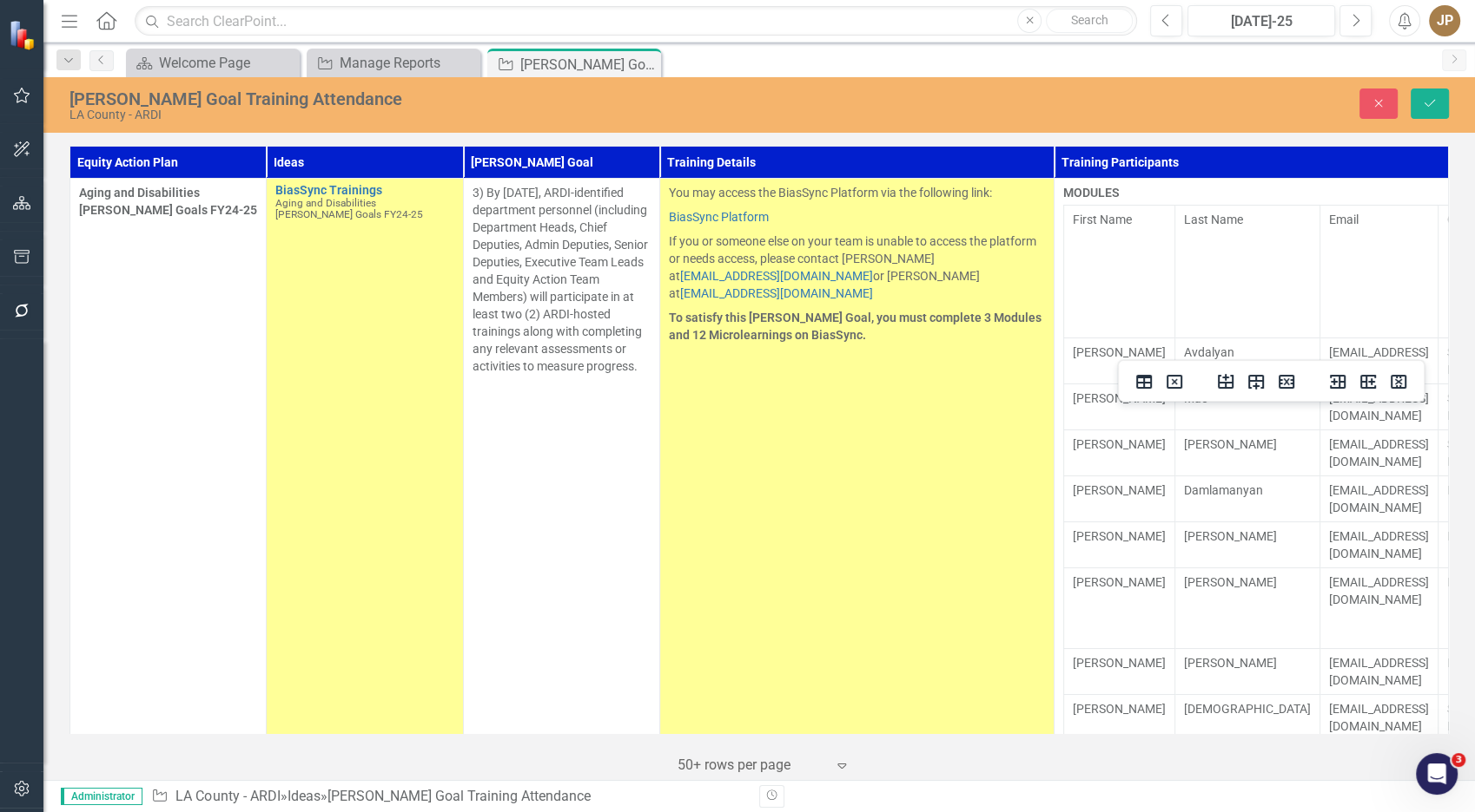
scroll to position [866, 0]
